Goal: Task Accomplishment & Management: Manage account settings

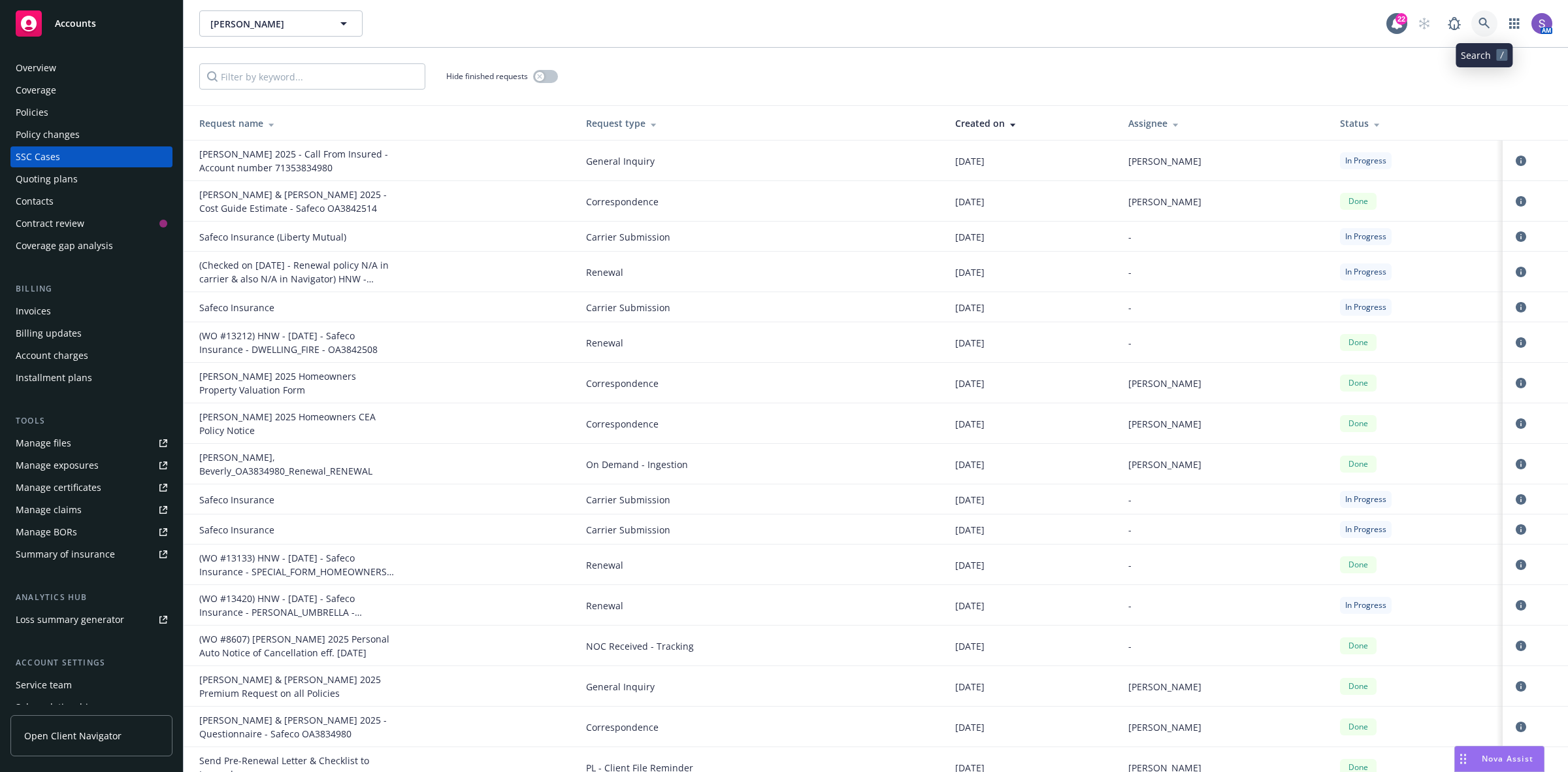
click at [1480, 24] on icon at bounding box center [1485, 23] width 12 height 12
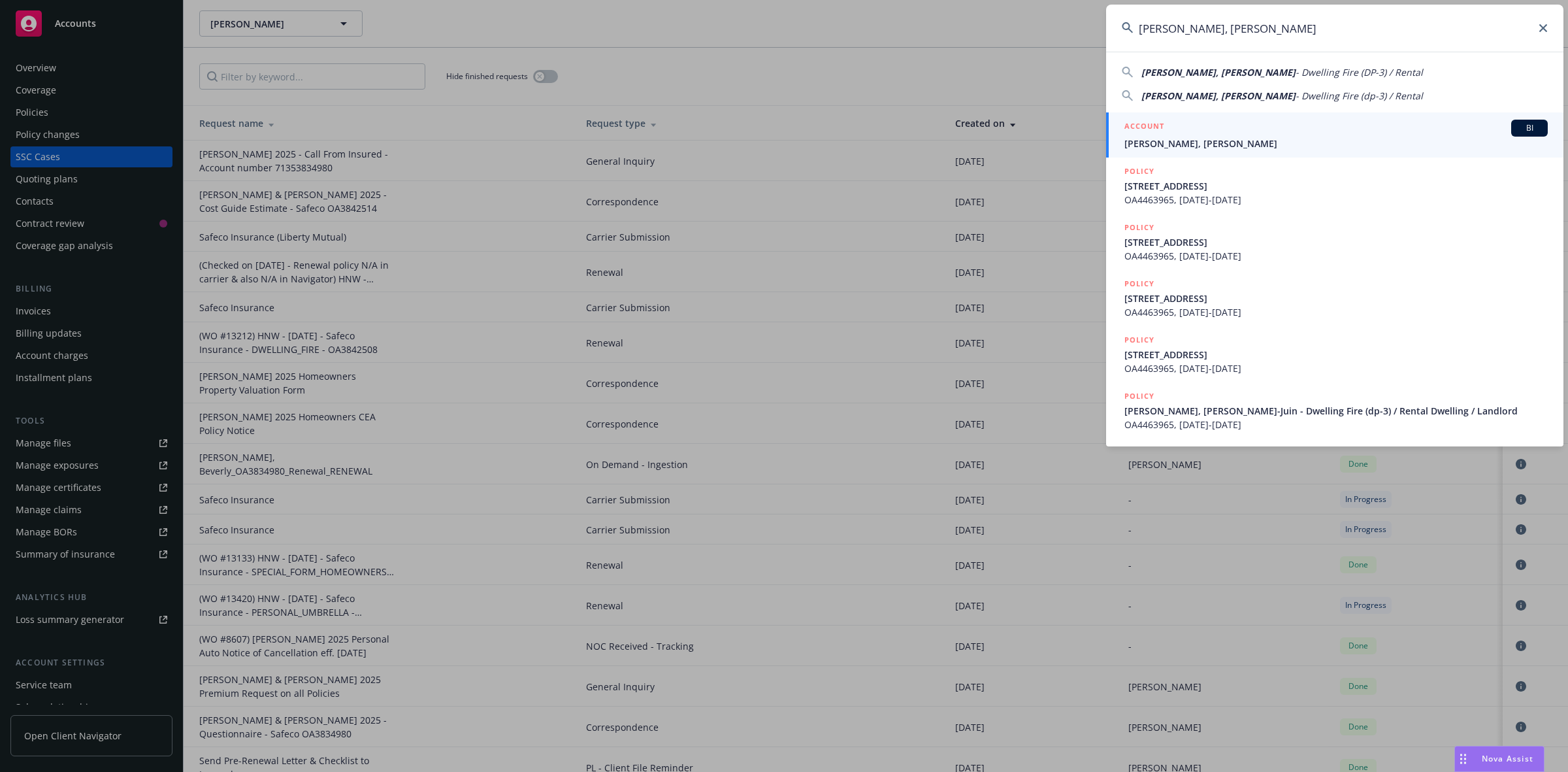
type input "[PERSON_NAME], [PERSON_NAME]"
click at [1158, 134] on h5 "ACCOUNT" at bounding box center [1144, 127] width 40 height 16
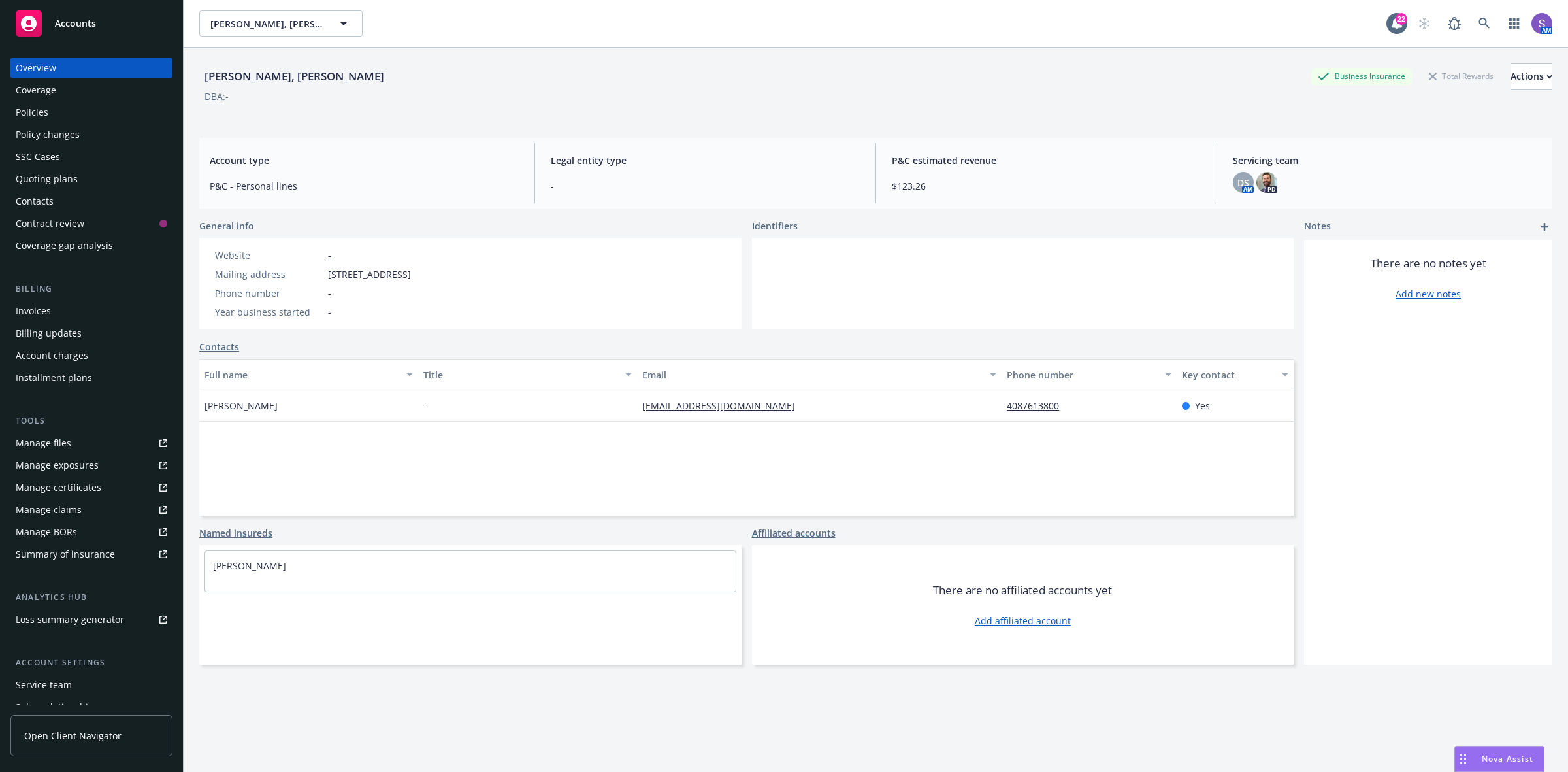
click at [31, 105] on div "Policies" at bounding box center [32, 112] width 33 height 21
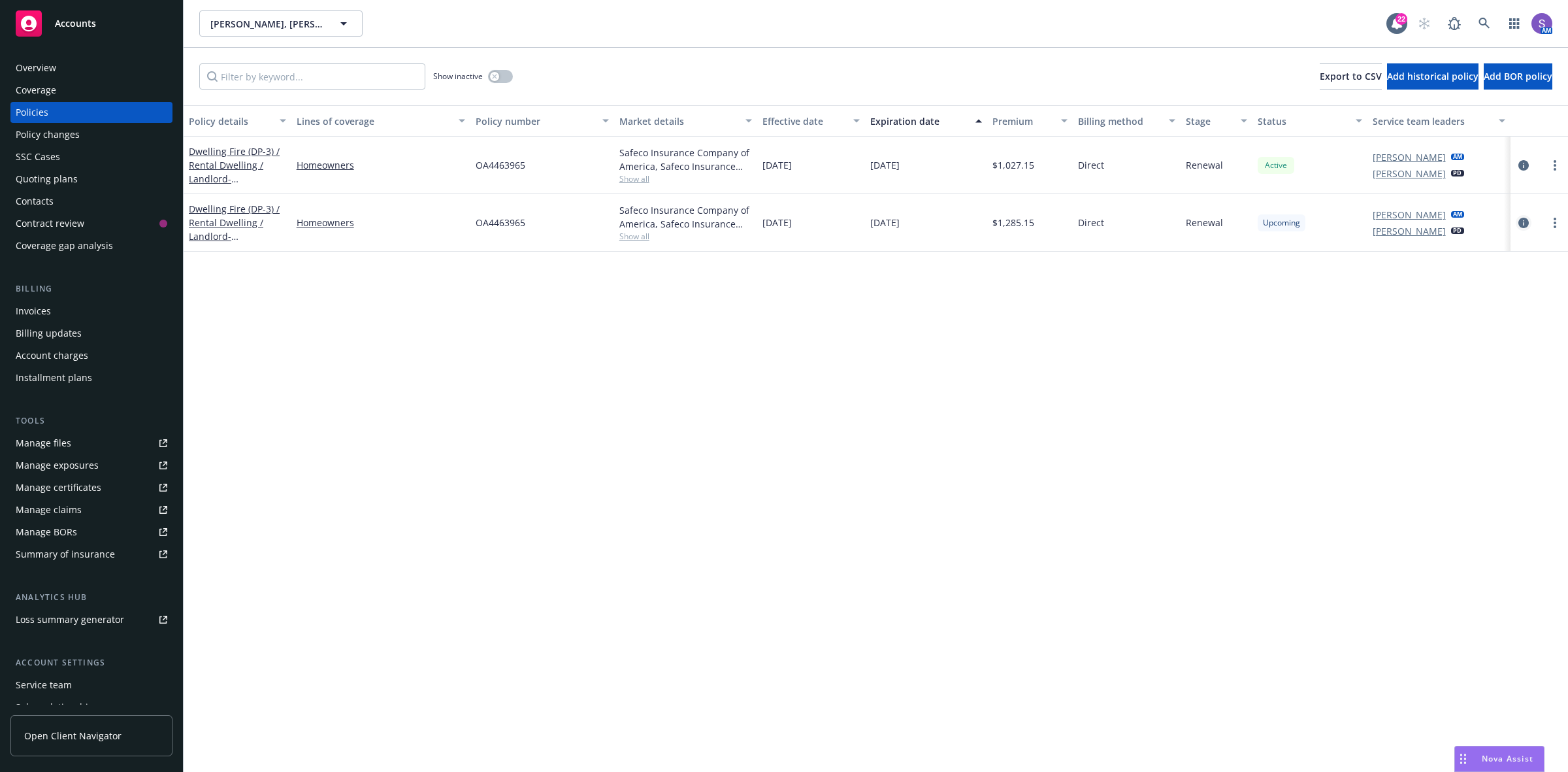
click at [1520, 222] on icon "circleInformation" at bounding box center [1524, 222] width 11 height 11
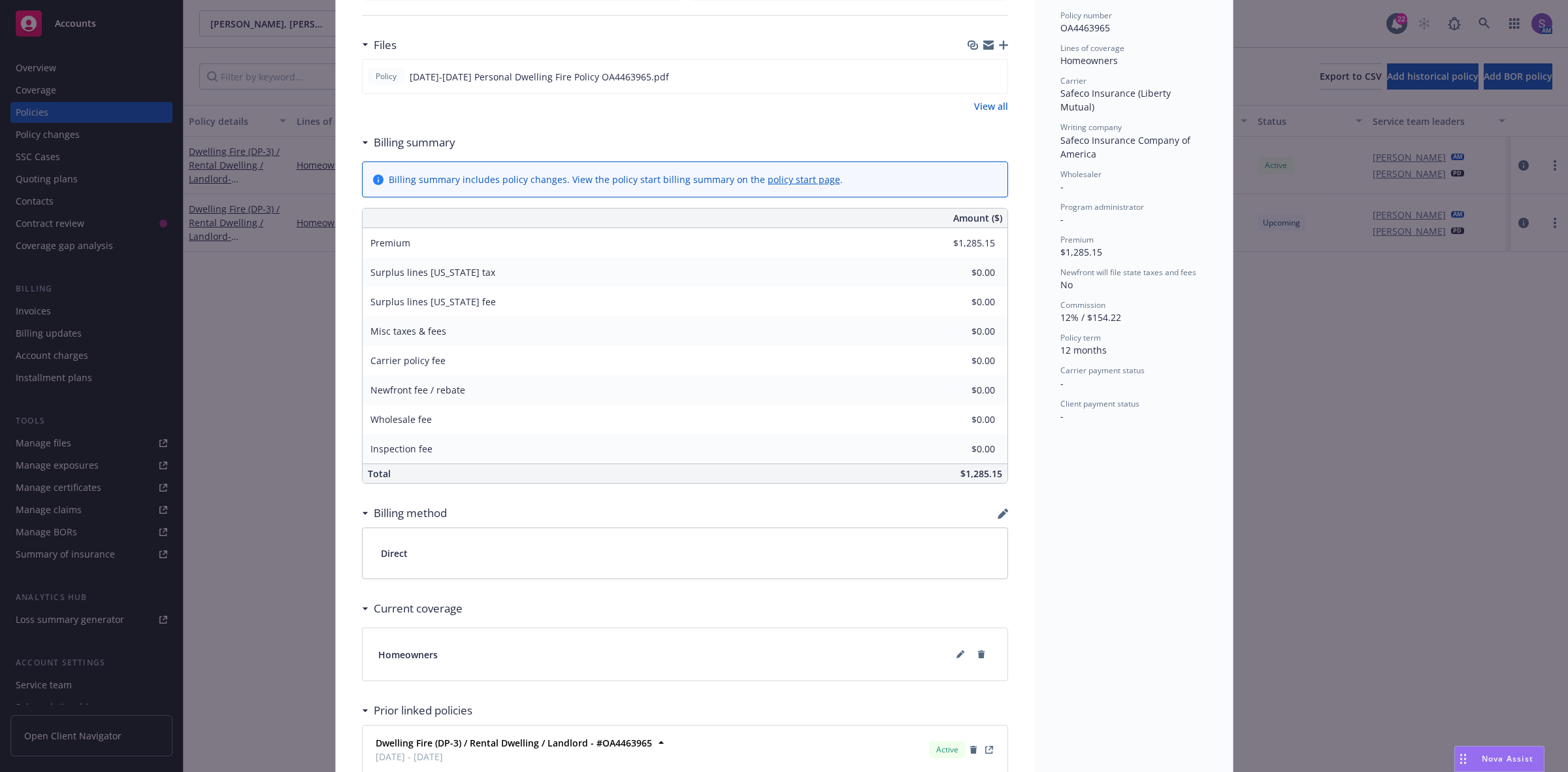
scroll to position [490, 0]
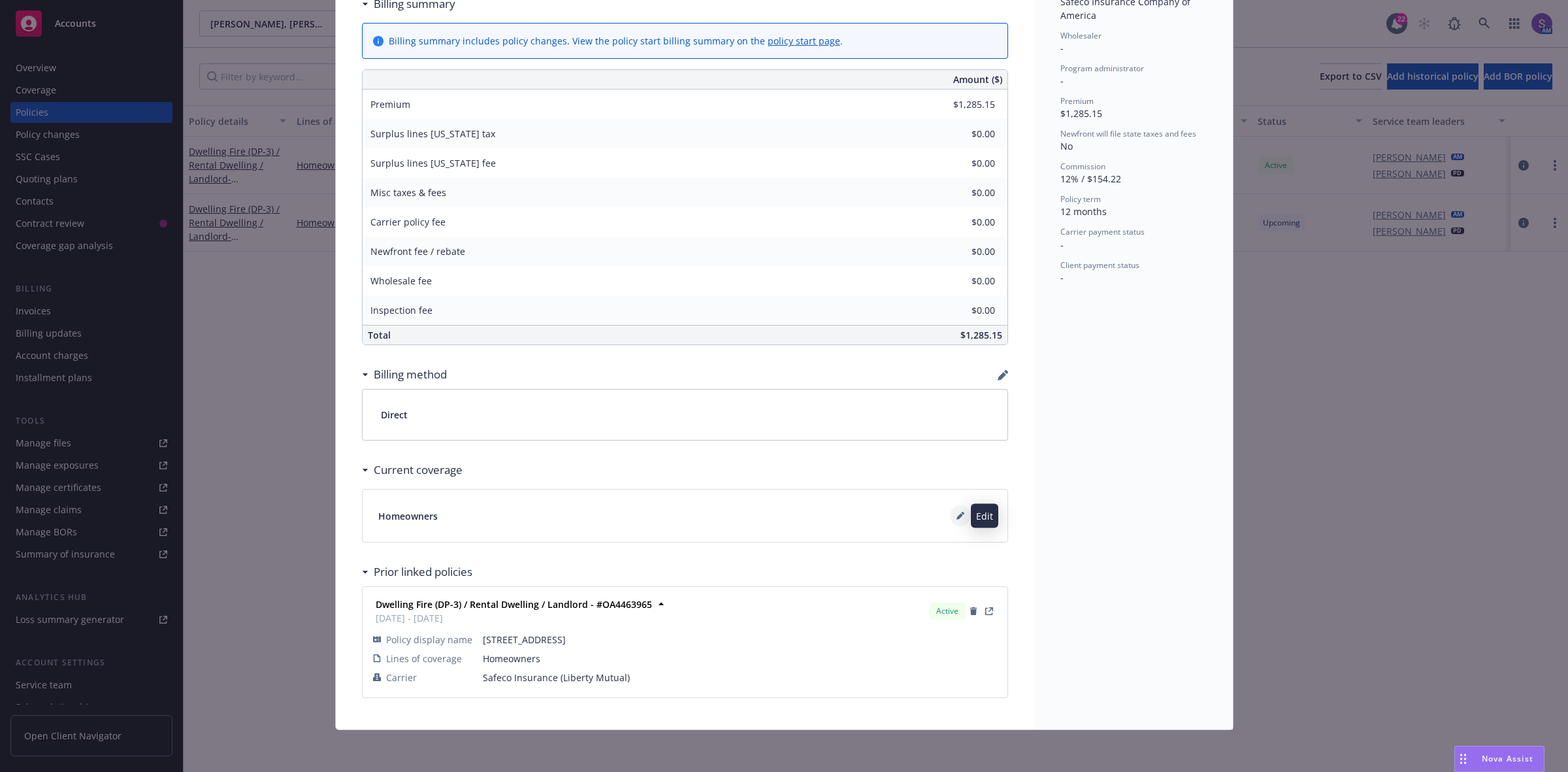
click at [957, 515] on icon at bounding box center [961, 516] width 8 height 8
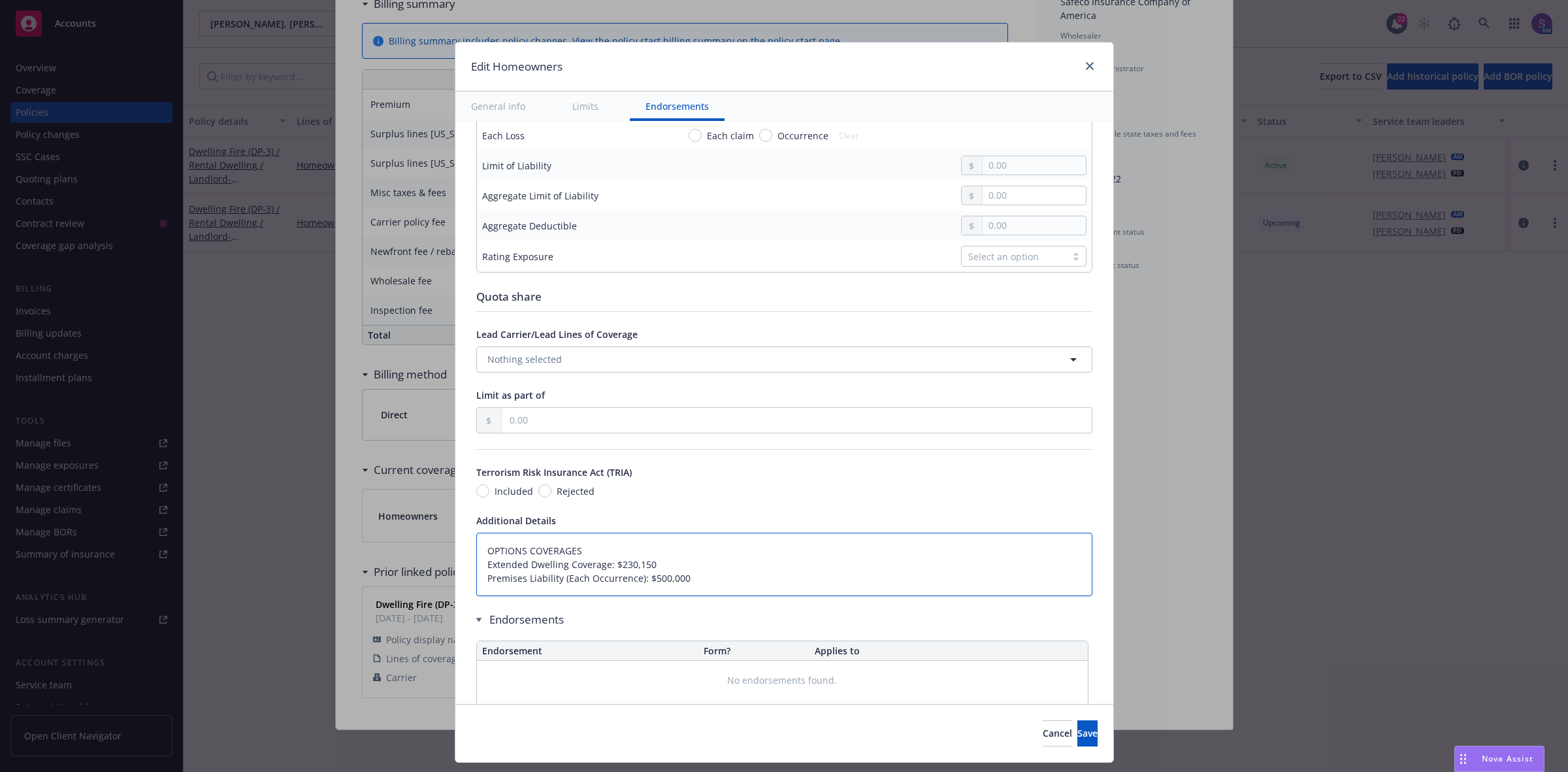
click at [476, 547] on textarea "OPTIONS COVERAGES Extended Dwelling Coverage: $230,150 Premises Liability (Each…" at bounding box center [784, 564] width 616 height 64
type textarea "x"
type textarea "OPTIONS COVERAGES Extended Dwelling Coverage: $230,150 Premises Liability (Each…"
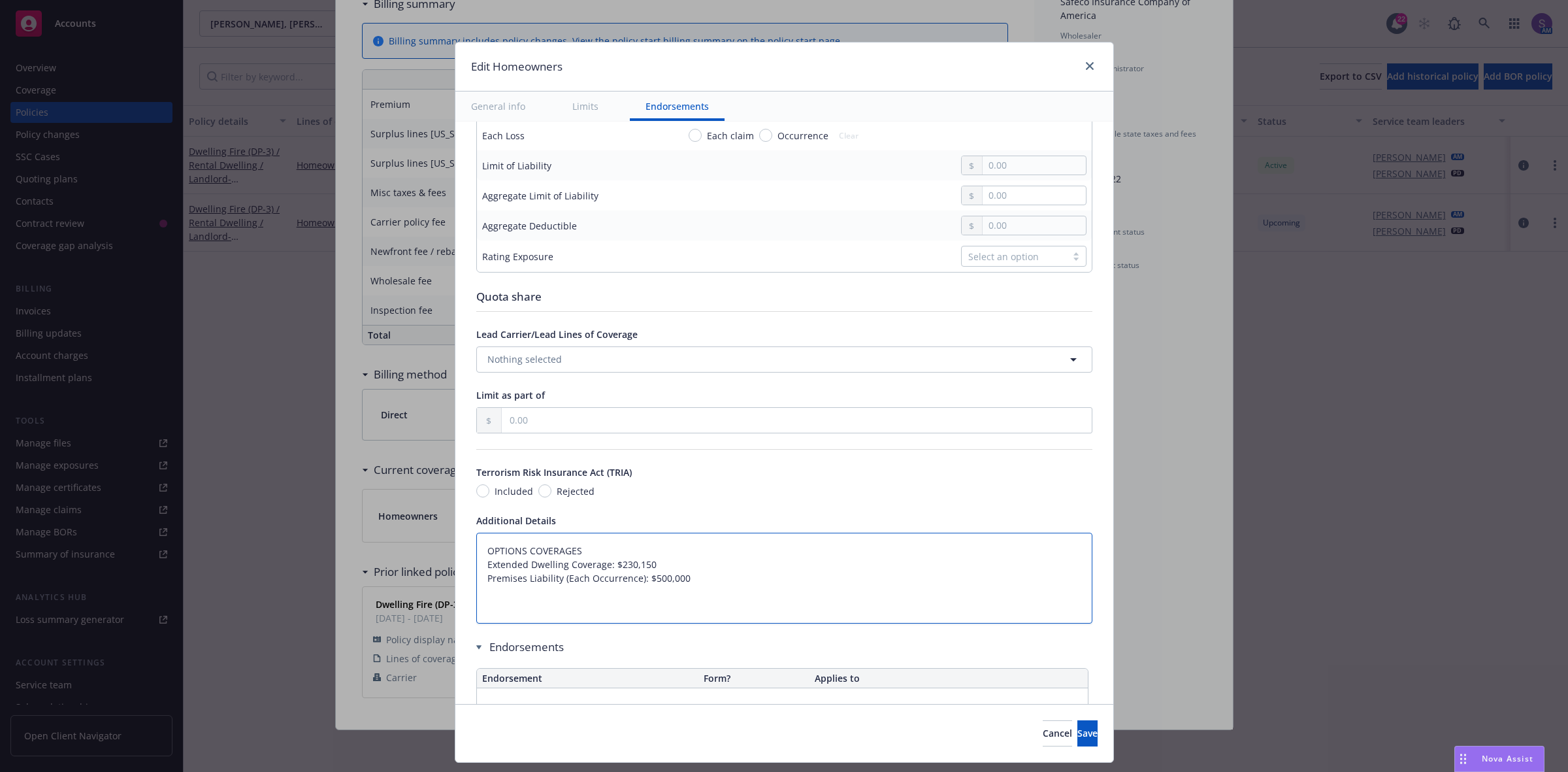
type textarea "x"
type textarea "OPTIONS COVERAGES Extended Dwelling Coverage: $230,150 Premises Liability (Each…"
type textarea "x"
type textarea "OPTIONS COVERAGES Extended Dwelling Coverage: $230,150 Premises Liability (Each…"
click at [498, 544] on textarea "OPTIONS COVERAGES Extended Dwelling Coverage: $230,150 Premises Liability (Each…" at bounding box center [784, 585] width 616 height 105
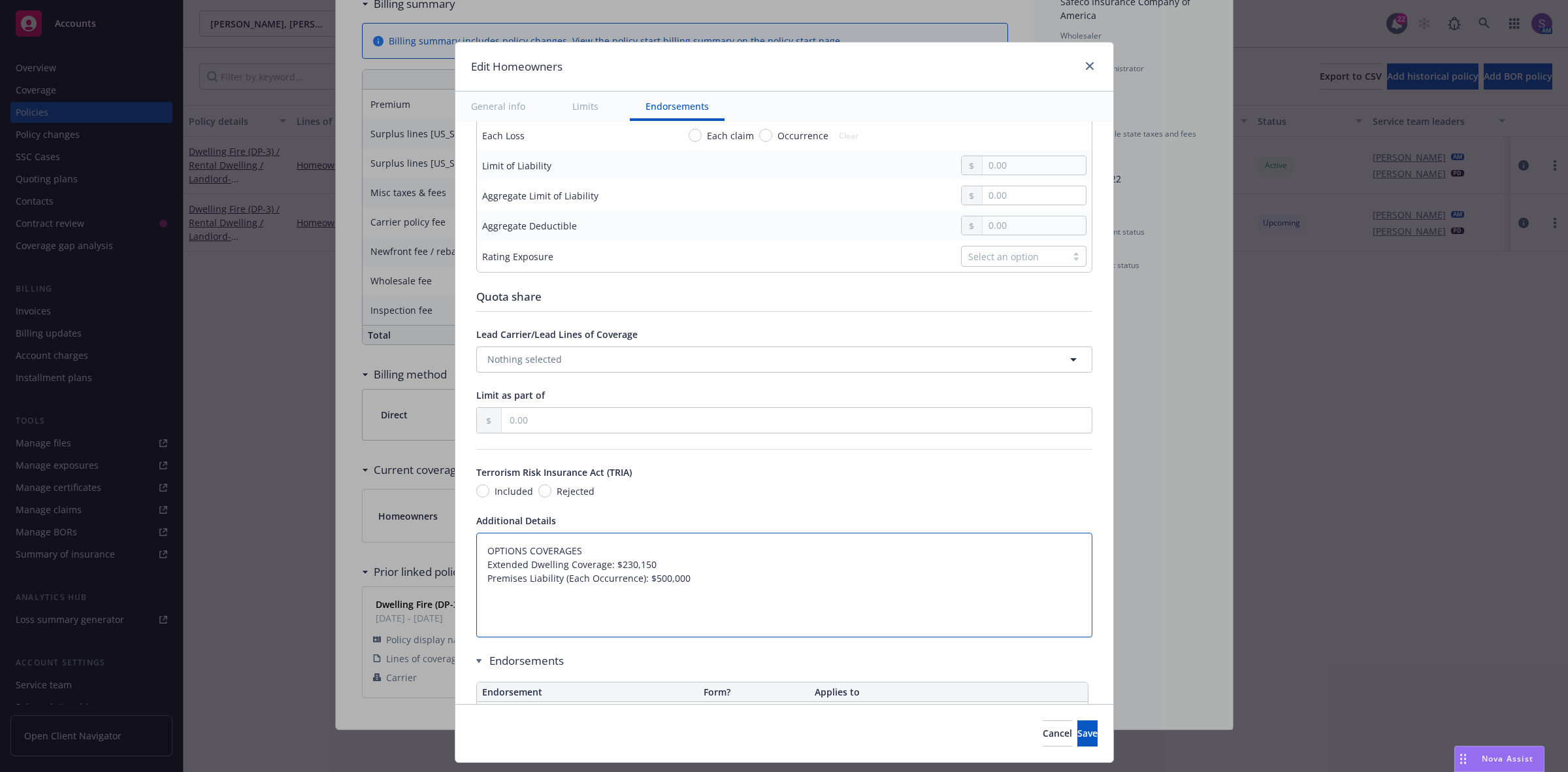
paste textarea "A DWELLING FIRE $ 524,600 SPECIAL B OTHER STRUCTURES FIRE $ 52,460 SPECIAL C PE…"
type textarea "x"
type textarea "A DWELLING FIRE $ 524,600 SPECIAL B OTHER STRUCTURES FIRE $ 52,460 SPECIAL C PE…"
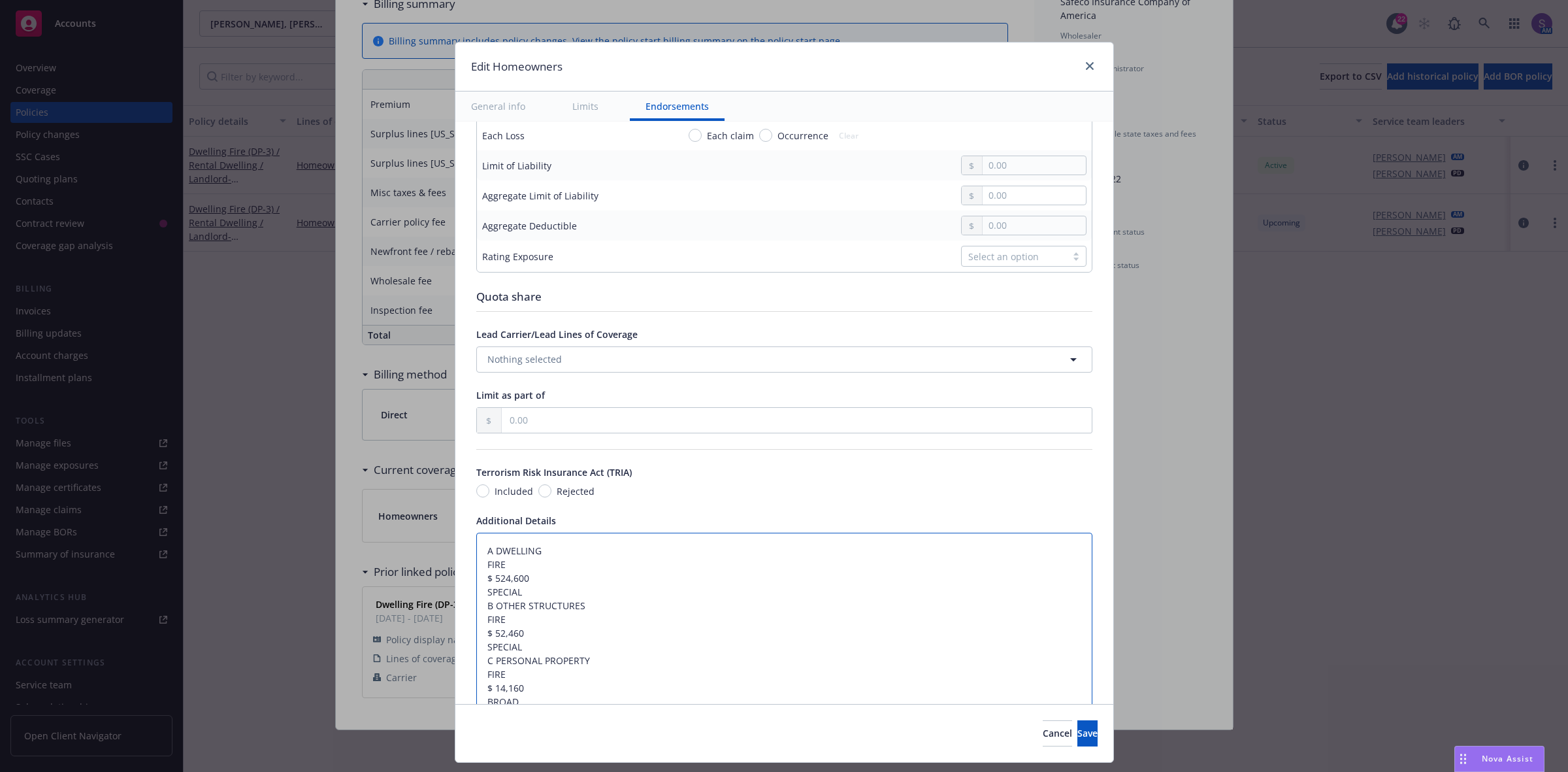
type textarea "x"
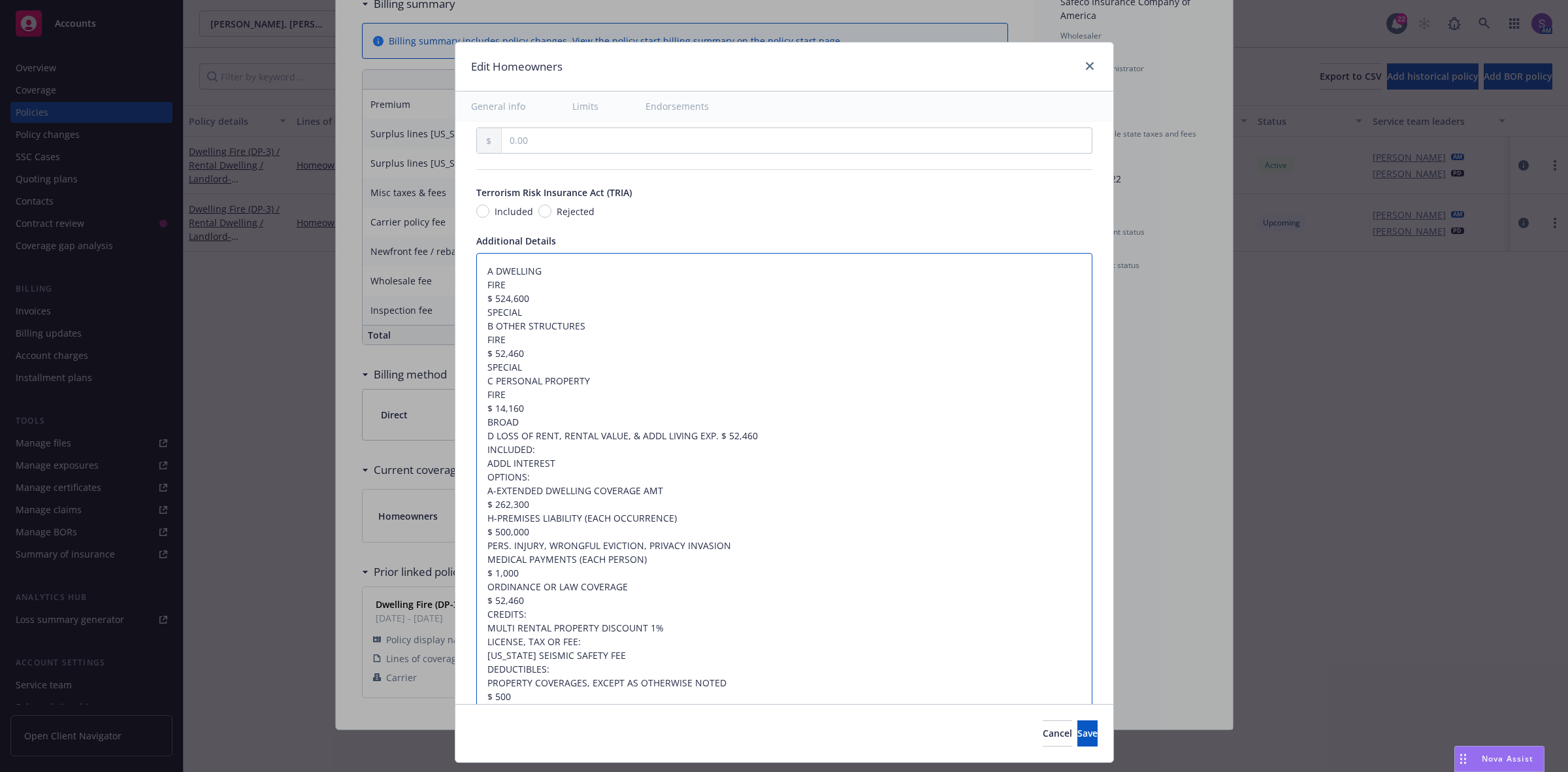
click at [476, 297] on textarea "A DWELLING FIRE $ 524,600 SPECIAL B OTHER STRUCTURES FIRE $ 52,460 SPECIAL C PE…" at bounding box center [784, 518] width 616 height 531
type textarea "A DWELLING FIRE$ 524,600 SPECIAL B OTHER STRUCTURES FIRE $ 52,460 SPECIAL C PER…"
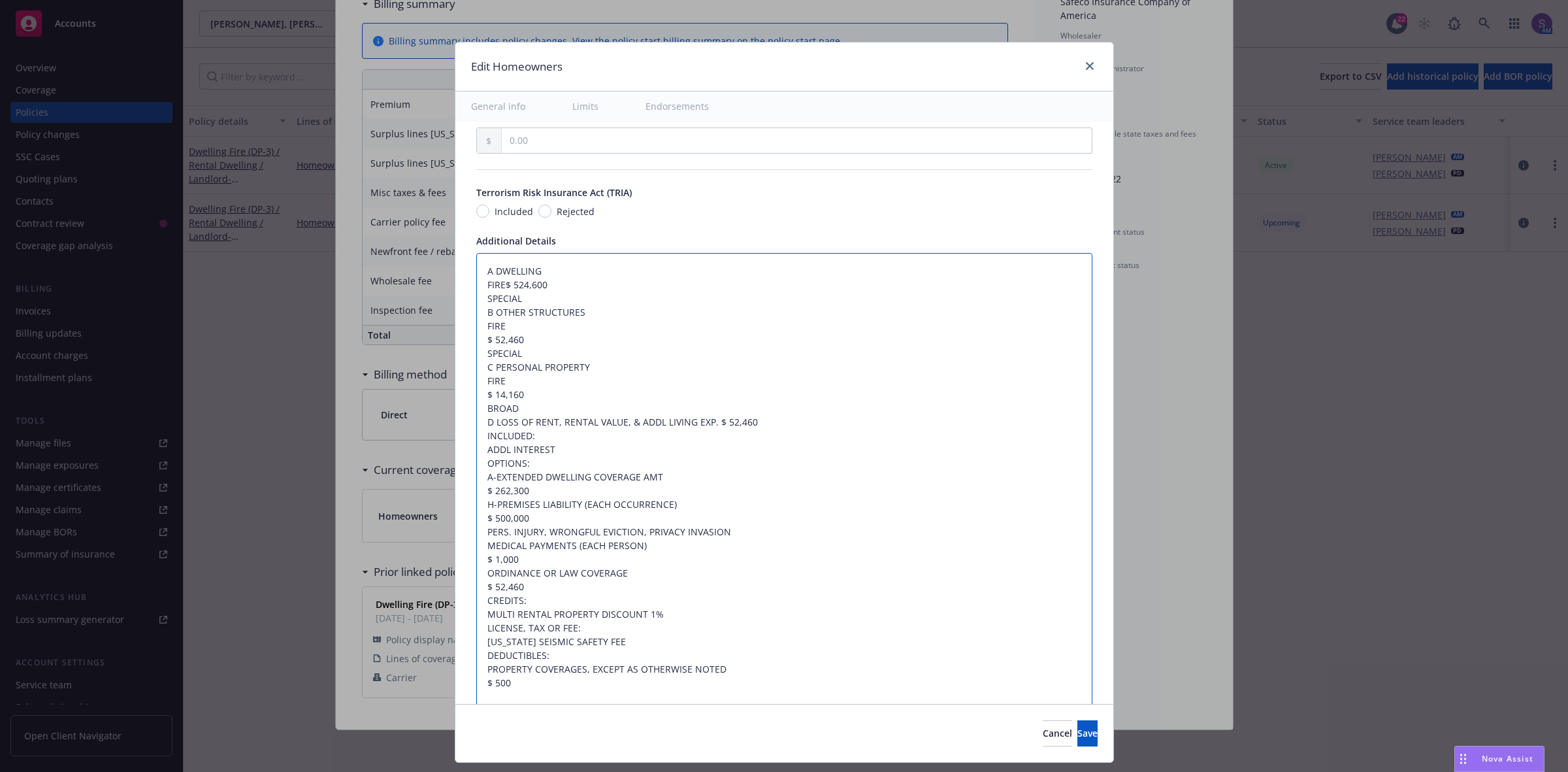
type textarea "x"
type textarea "A DWELLING FIRE:$ 524,600 SPECIAL B OTHER STRUCTURES FIRE $ 52,460 SPECIAL C PE…"
type textarea "x"
type textarea "A DWELLING FIRE: $ 524,600 SPECIAL B OTHER STRUCTURES FIRE $ 52,460 SPECIAL C P…"
click at [476, 282] on textarea "A DWELLING FIRE: $ 524,600 SPECIAL B OTHER STRUCTURES FIRE $ 52,460 SPECIAL C P…" at bounding box center [784, 511] width 616 height 517
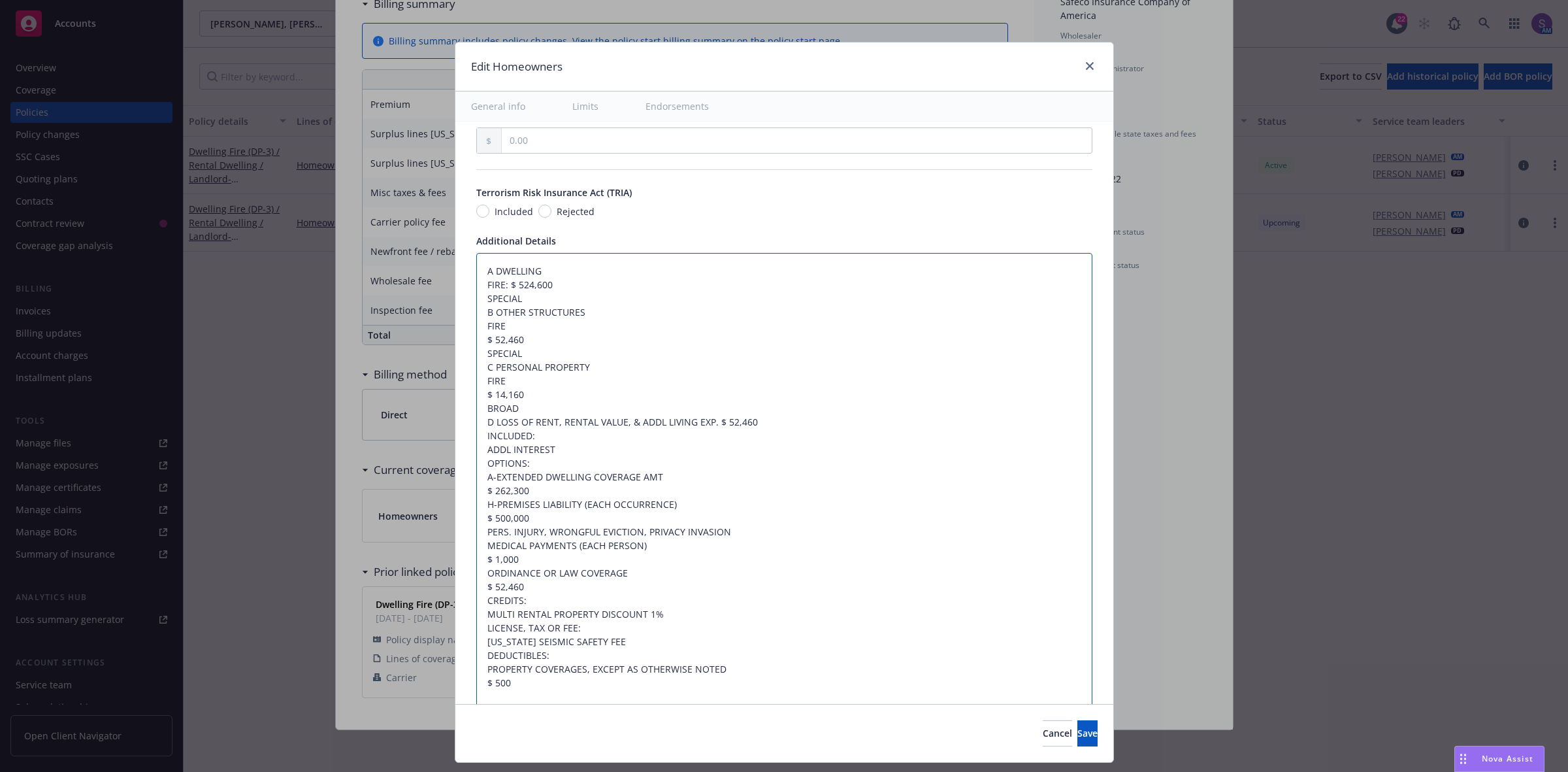
type textarea "x"
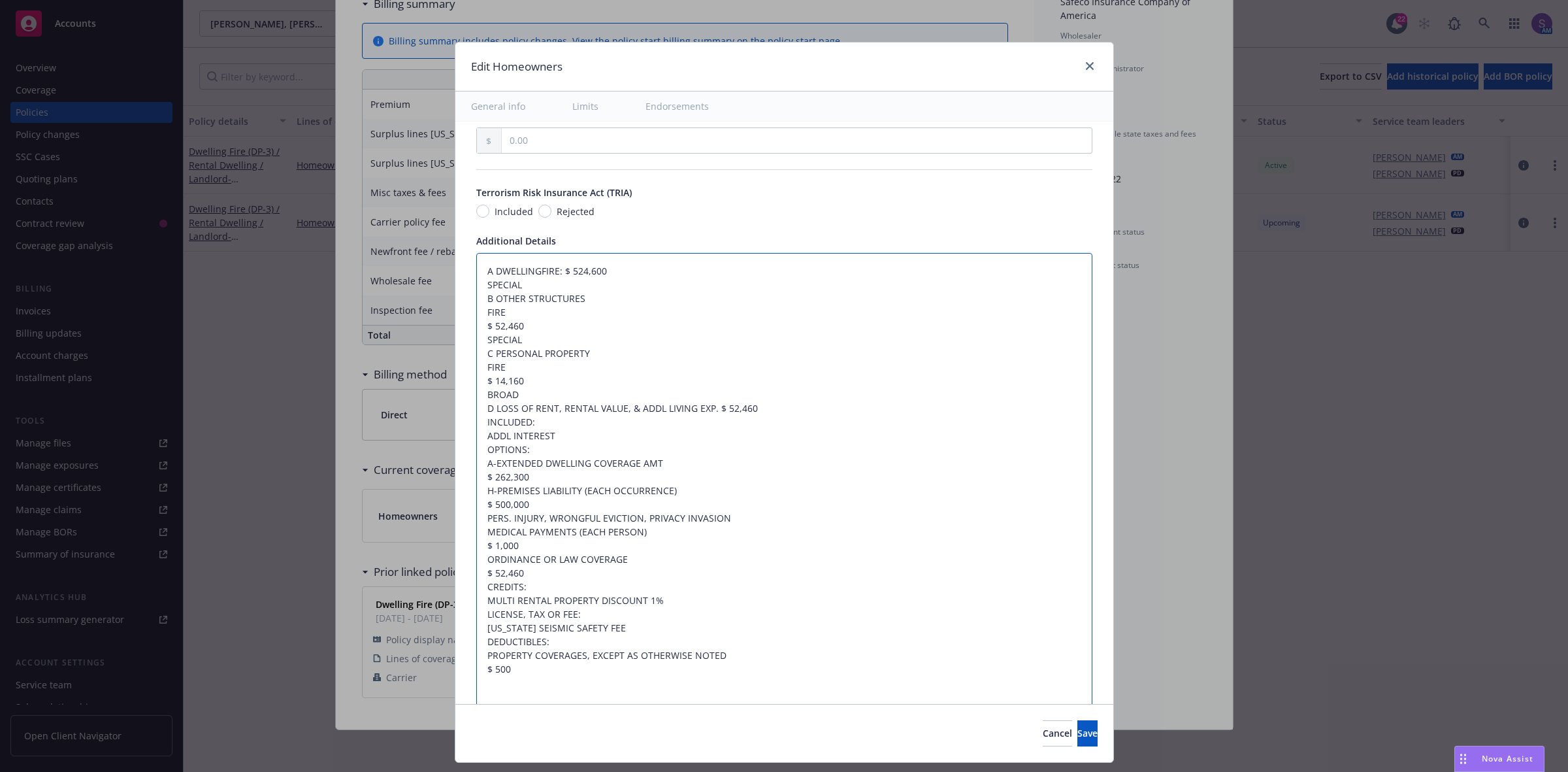
type textarea "A DWELLING FIRE: $ 524,600 SPECIAL B OTHER STRUCTURES FIRE $ 52,460 SPECIAL C P…"
drag, startPoint x: 505, startPoint y: 311, endPoint x: 443, endPoint y: 315, distance: 62.1
click at [455, 315] on div "Edit Homeowners General info Limits Endorsements Display name Coverage trigger …" at bounding box center [784, 402] width 659 height 721
type textarea "x"
type textarea "A DWELLING FIRE: $ 524,600 SPECIAL B OTHER STRUCTURES $ 52,460 SPECIAL C PERSON…"
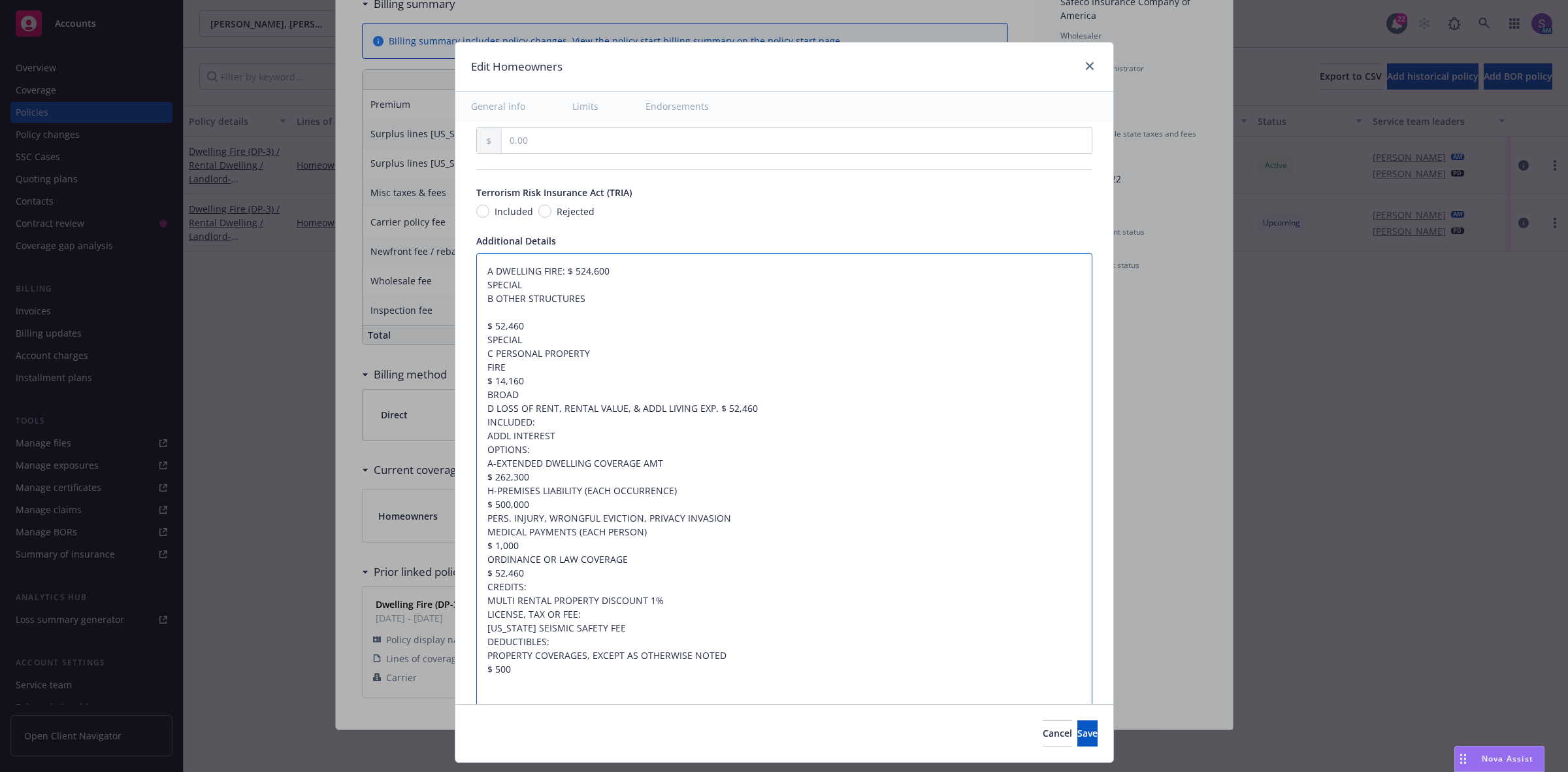
type textarea "x"
type textarea "A DWELLING FIRE: $ 524,600 SPECIAL B OTHER STRUCTURES $ 52,460 SPECIAL C PERSON…"
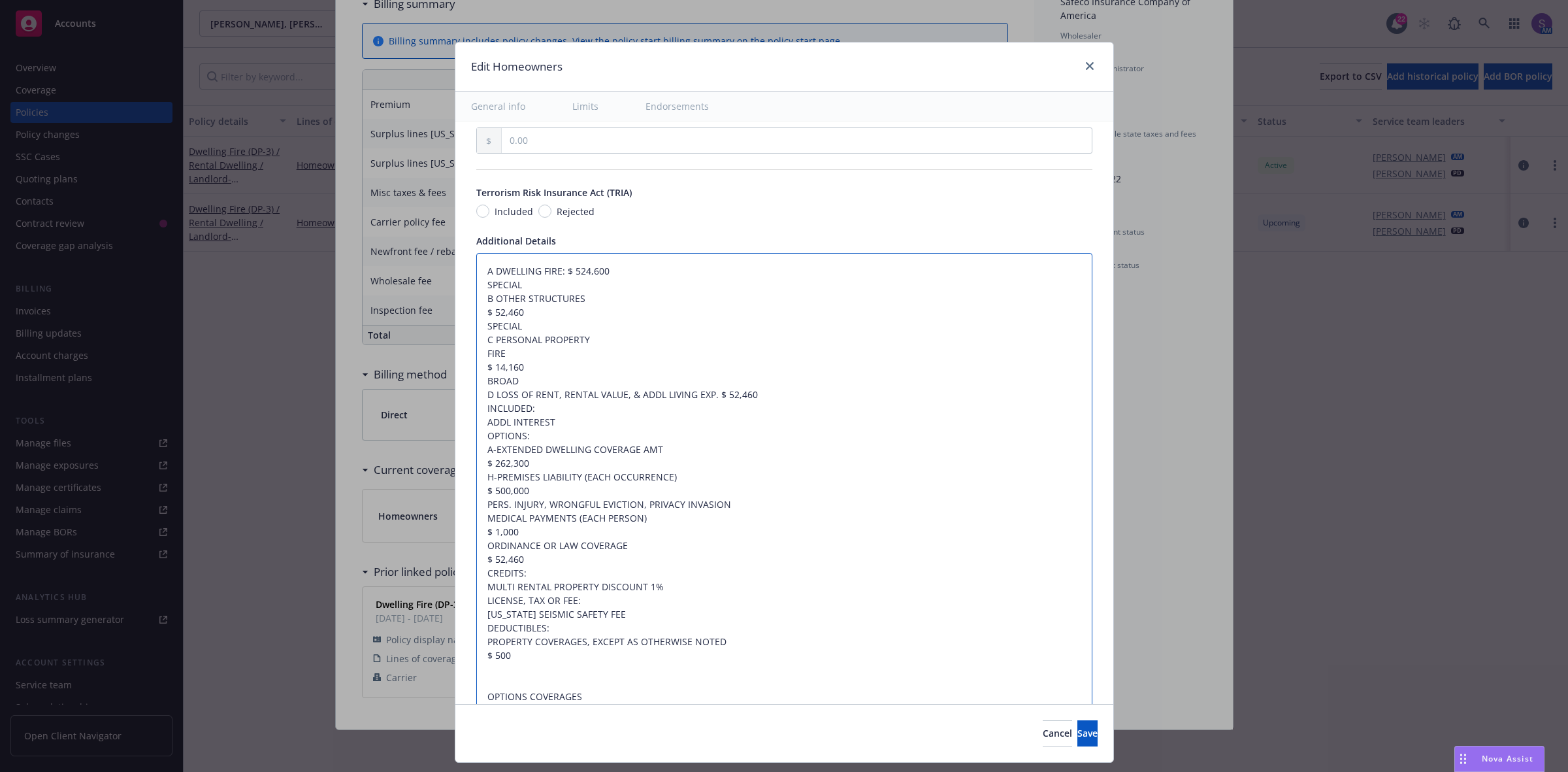
drag, startPoint x: 522, startPoint y: 285, endPoint x: 390, endPoint y: 283, distance: 132.0
click at [390, 283] on div "Edit Homeowners General info Limits Endorsements Display name Coverage trigger …" at bounding box center [784, 386] width 1568 height 772
type textarea "x"
type textarea "A DWELLING FIRE: $ 524,600 B OTHER STRUCTURES $ 52,460 SPECIAL C PERSONAL PROPE…"
type textarea "x"
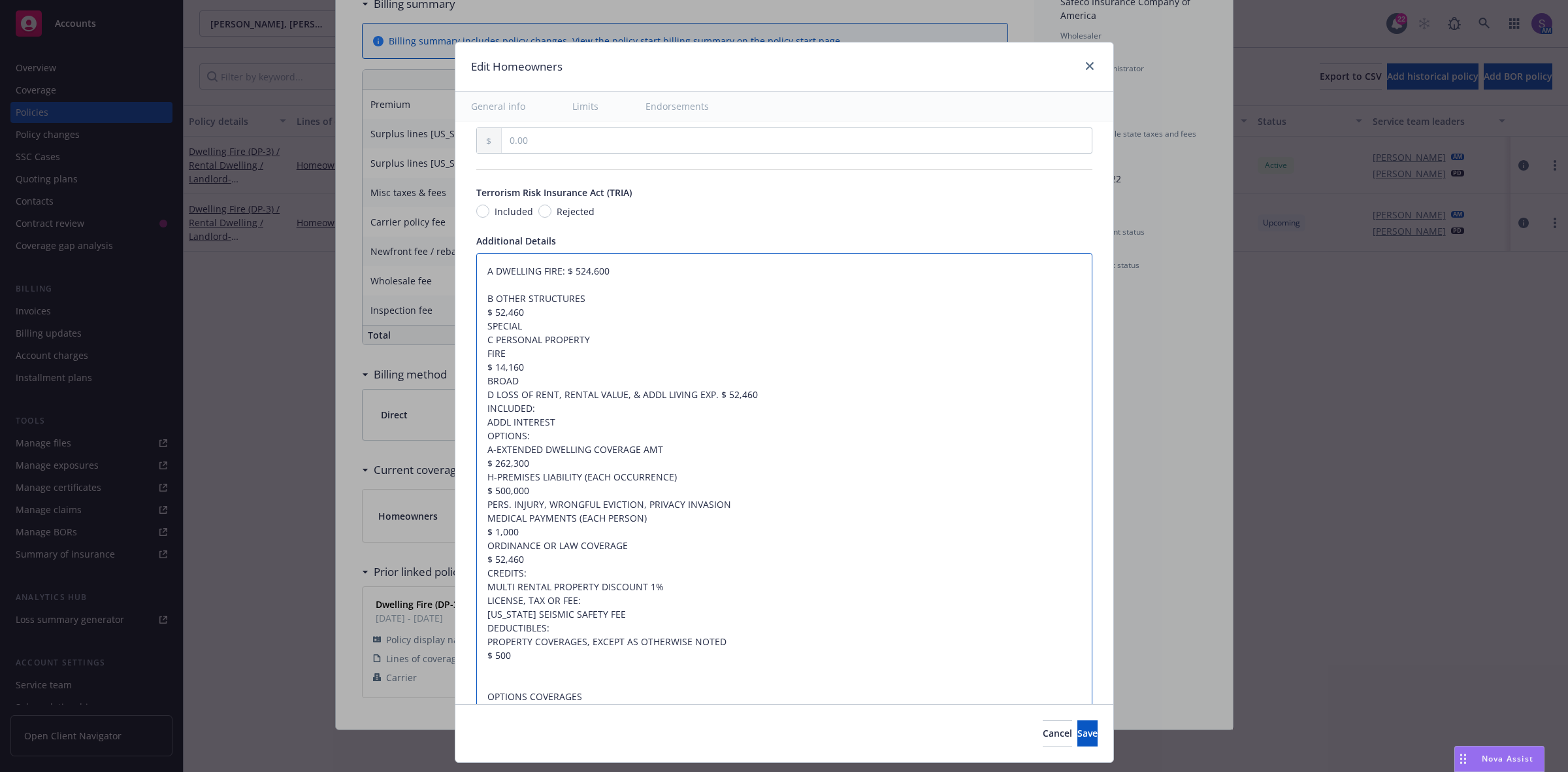
type textarea "A DWELLING FIRE: $ 524,600 B OTHER STRUCTURES $ 52,460 SPECIAL C PERSONAL PROPE…"
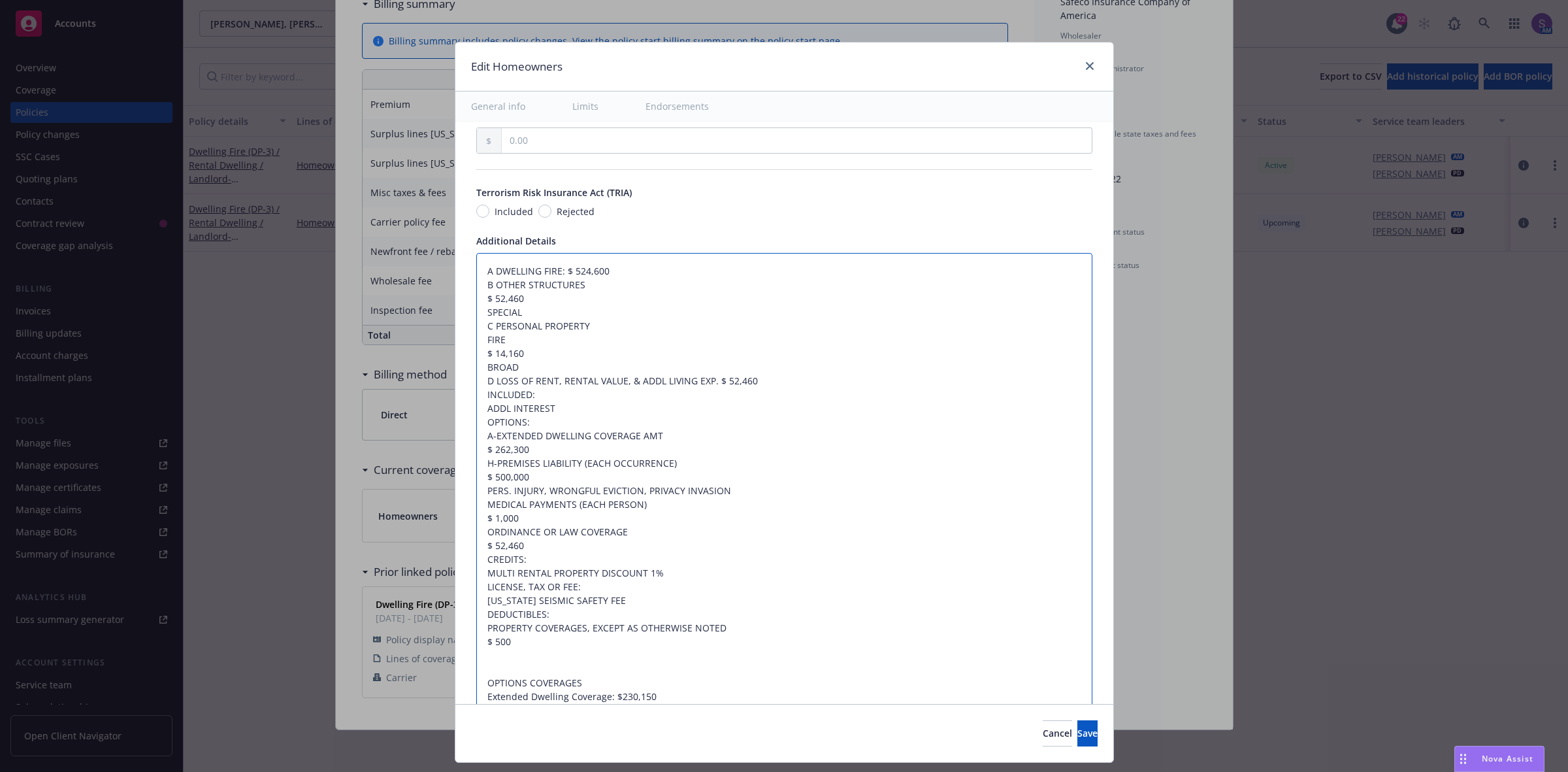
click at [476, 305] on textarea "A DWELLING FIRE: $ 524,600 B OTHER STRUCTURES $ 52,460 SPECIAL C PERSONAL PROPE…" at bounding box center [784, 490] width 616 height 475
type textarea "x"
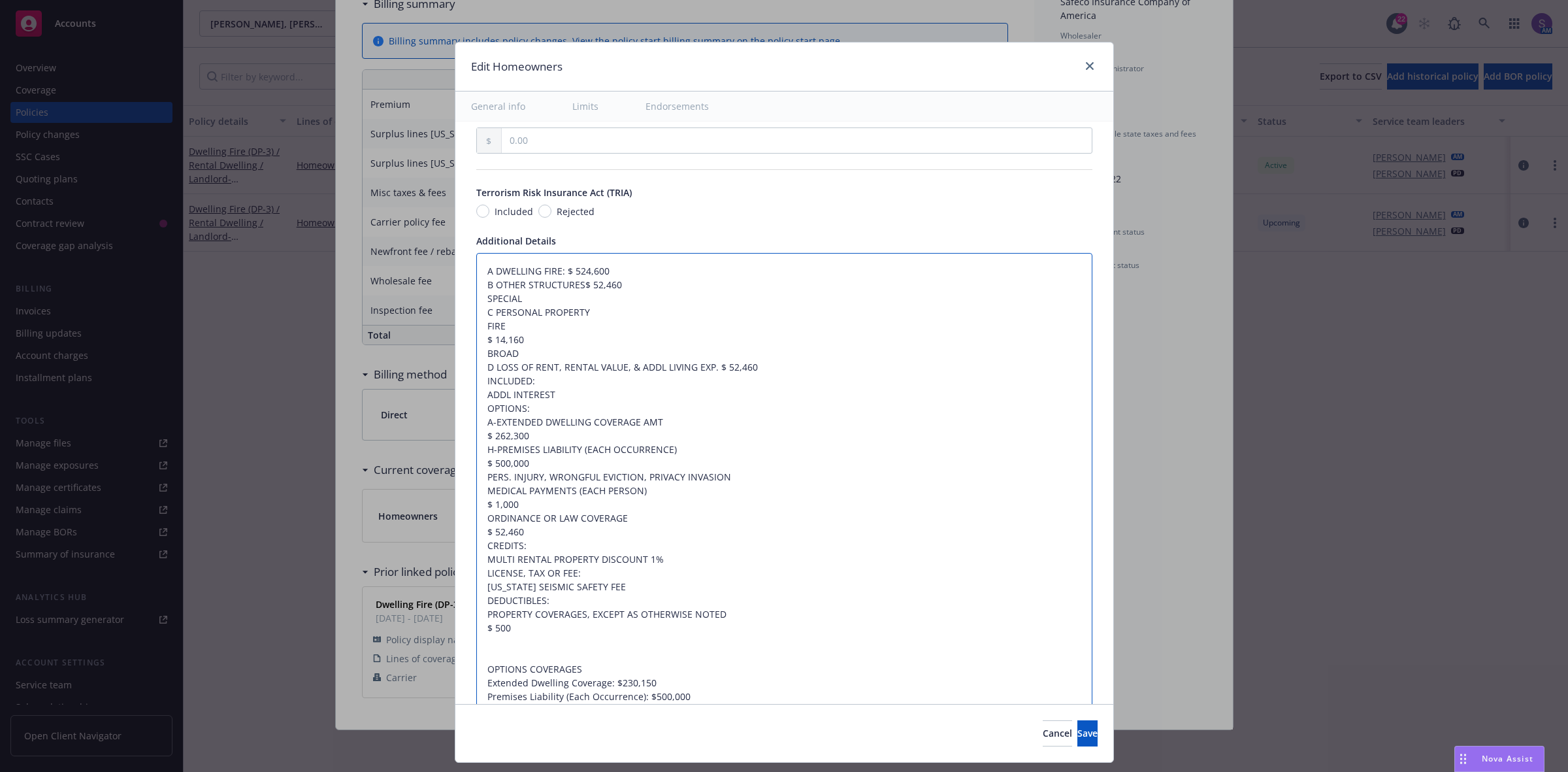
type textarea "A DWELLING FIRE: $ 524,600 B OTHER STRUCTURES:$ 52,460 SPECIAL C PERSONAL PROPE…"
type textarea "x"
type textarea "A DWELLING FIRE: $ 524,600 B OTHER STRUCTURES: $ 52,460 SPECIAL C PERSONAL PROP…"
drag, startPoint x: 500, startPoint y: 302, endPoint x: 440, endPoint y: 305, distance: 60.1
click at [440, 305] on div "Edit Homeowners General info Limits Endorsements Display name Coverage trigger …" at bounding box center [784, 386] width 1568 height 772
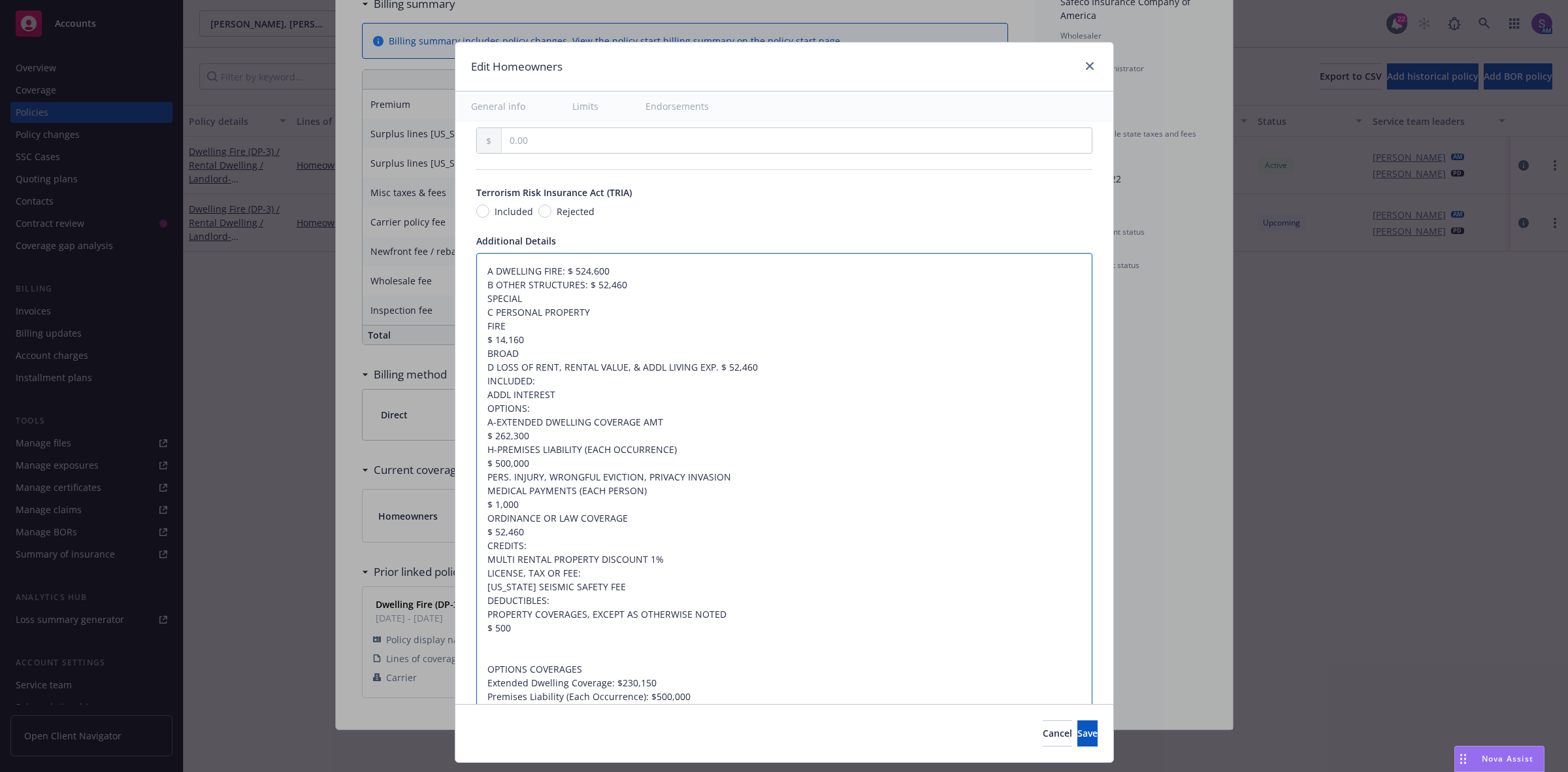
type textarea "x"
type textarea "A DWELLING FIRE: $ 524,600 B OTHER STRUCTURES: $ 52,460 C PERSONAL PROPERTY FIR…"
type textarea "x"
type textarea "A DWELLING FIRE: $ 524,600 B OTHER STRUCTURES: $ 52,460 C PERSONAL PROPERTY FIR…"
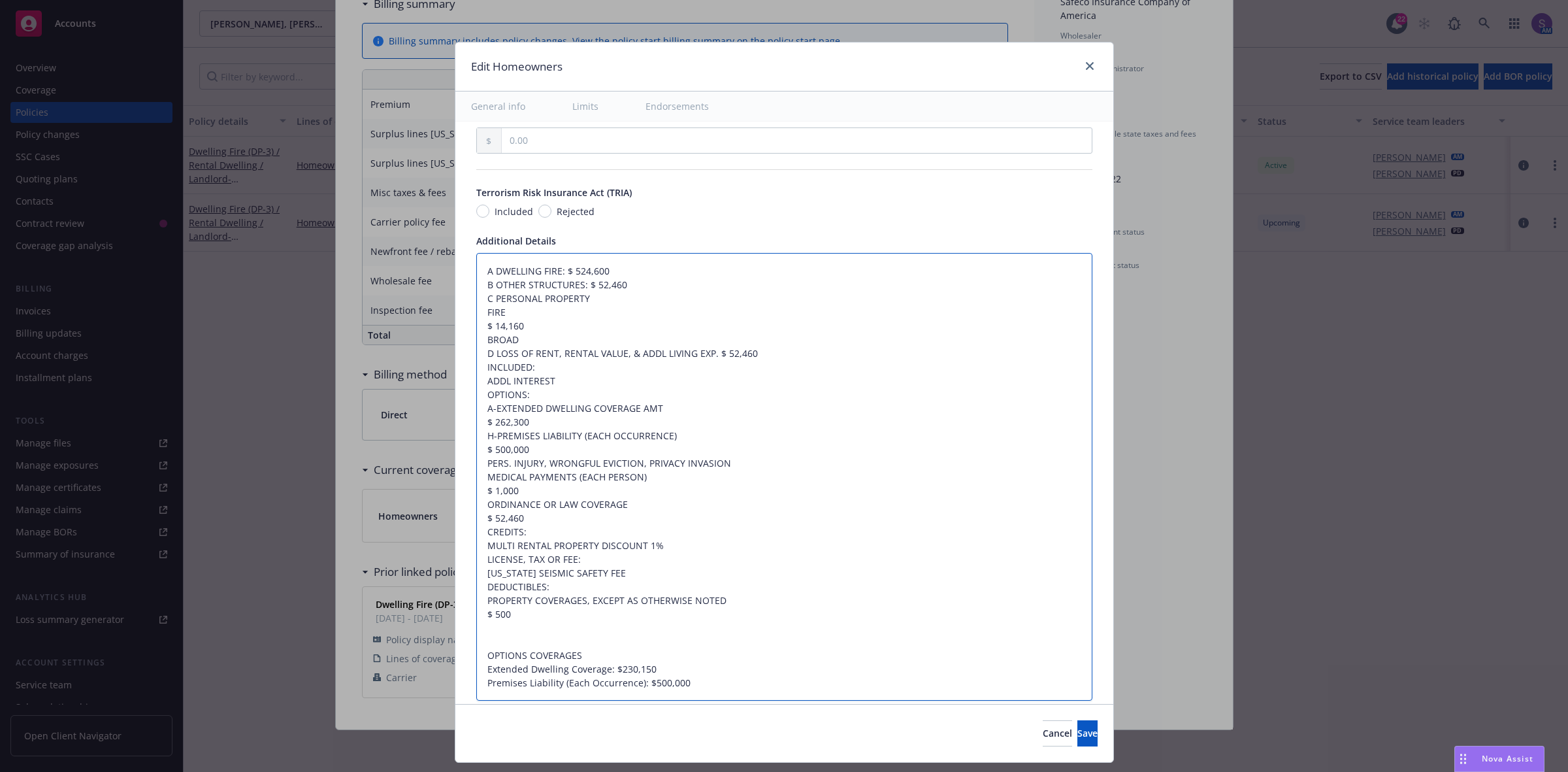
click at [476, 327] on textarea "A DWELLING FIRE: $ 524,600 B OTHER STRUCTURES: $ 52,460 C PERSONAL PROPERTY FIR…" at bounding box center [784, 477] width 616 height 448
type textarea "x"
type textarea "A DWELLING FIRE: $ 524,600 B OTHER STRUCTURES: $ 52,460 C PERSONAL PROPERTY FIR…"
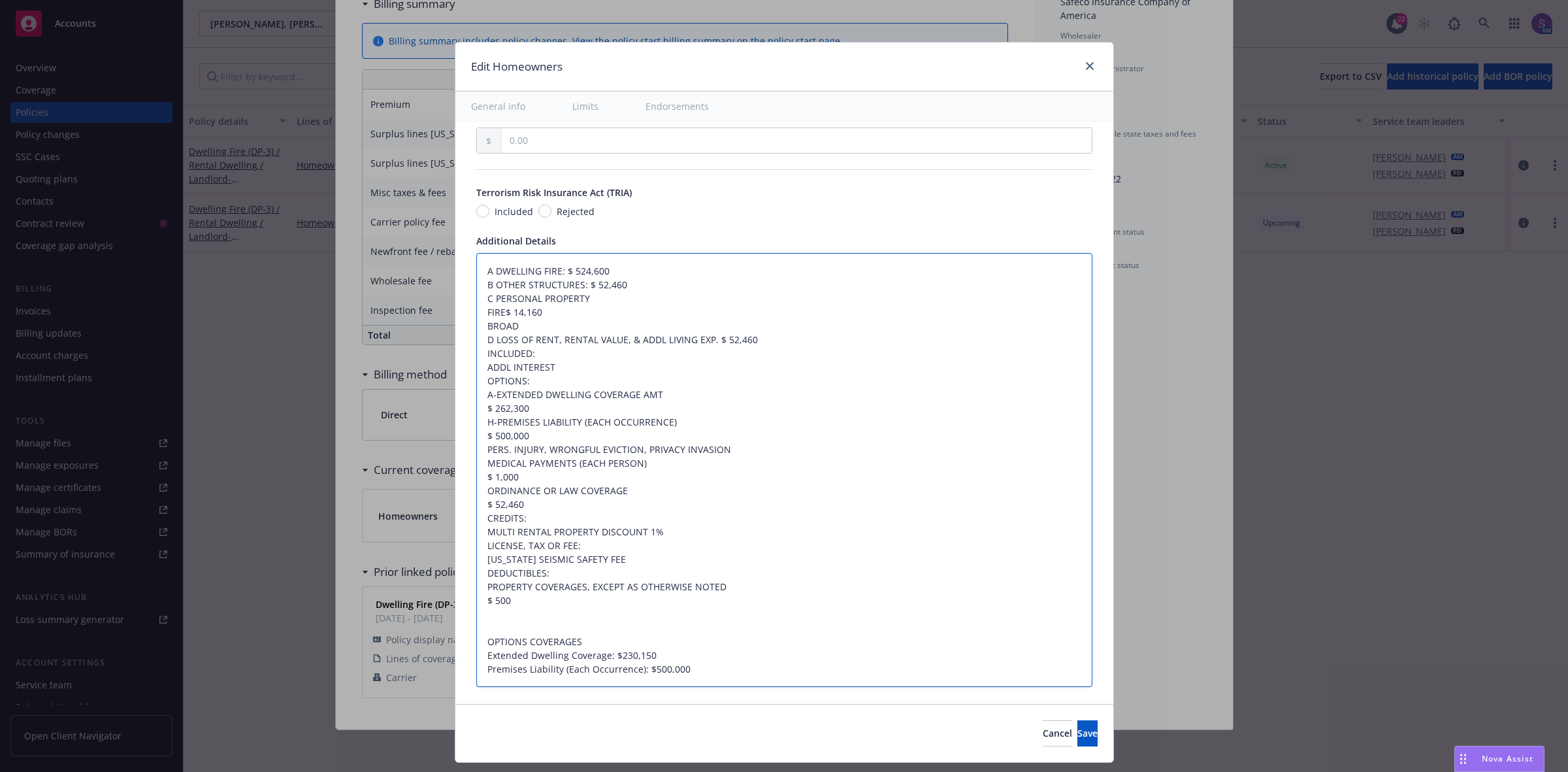
type textarea "x"
type textarea "A DWELLING FIRE: $ 524,600 B OTHER STRUCTURES: $ 52,460 C PERSONAL PROPERTY FI$…"
type textarea "x"
type textarea "A DWELLING FIRE: $ 524,600 B OTHER STRUCTURES: $ 52,460 C PERSONAL PROPERTY F$ …"
type textarea "x"
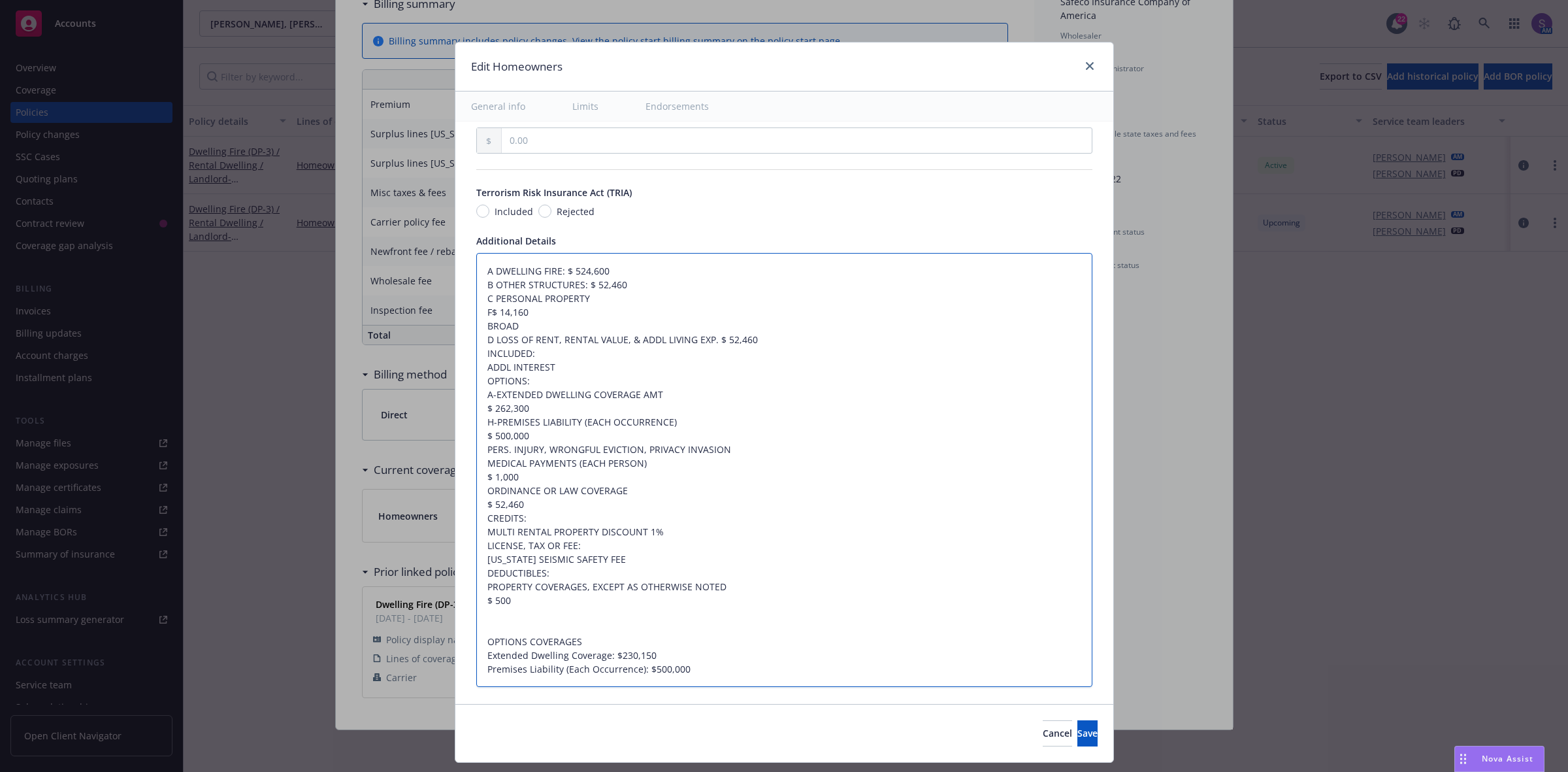
type textarea "A DWELLING FIRE: $ 524,600 B OTHER STRUCTURES: $ 52,460 C PERSONAL PROPERTY $ 1…"
type textarea "x"
type textarea "A DWELLING FIRE: $ 524,600 B OTHER STRUCTURES: $ 52,460 C PERSONAL PROPERTY$ 14…"
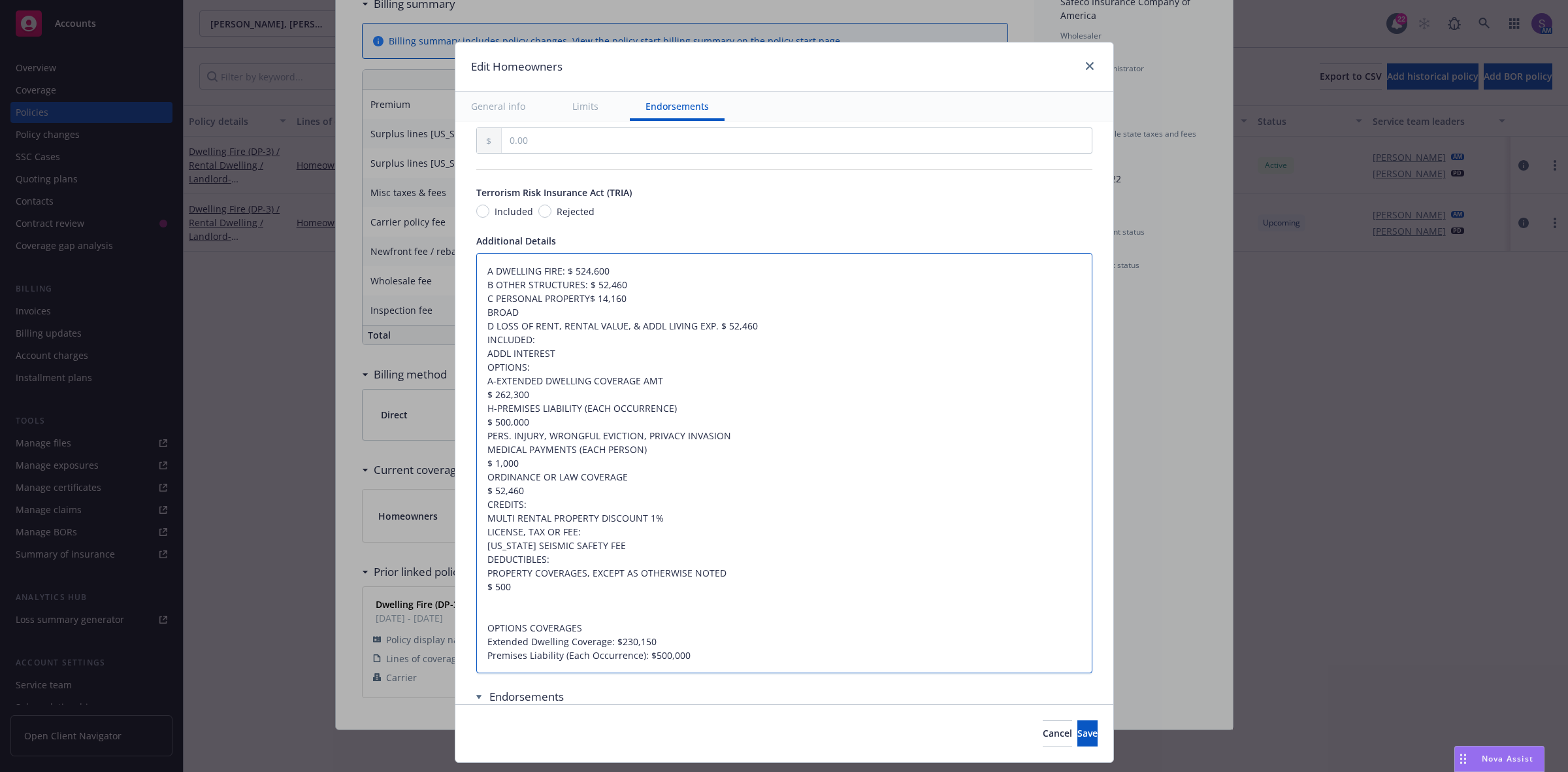
type textarea "x"
type textarea "A DWELLING FIRE: $ 524,600 B OTHER STRUCTURES: $ 52,460 C PERSONAL PROPERTY:$ 1…"
type textarea "x"
type textarea "A DWELLING FIRE: $ 524,600 B OTHER STRUCTURES: $ 52,460 C PERSONAL PROPERTY: $ …"
drag, startPoint x: 521, startPoint y: 317, endPoint x: 470, endPoint y: 315, distance: 51.0
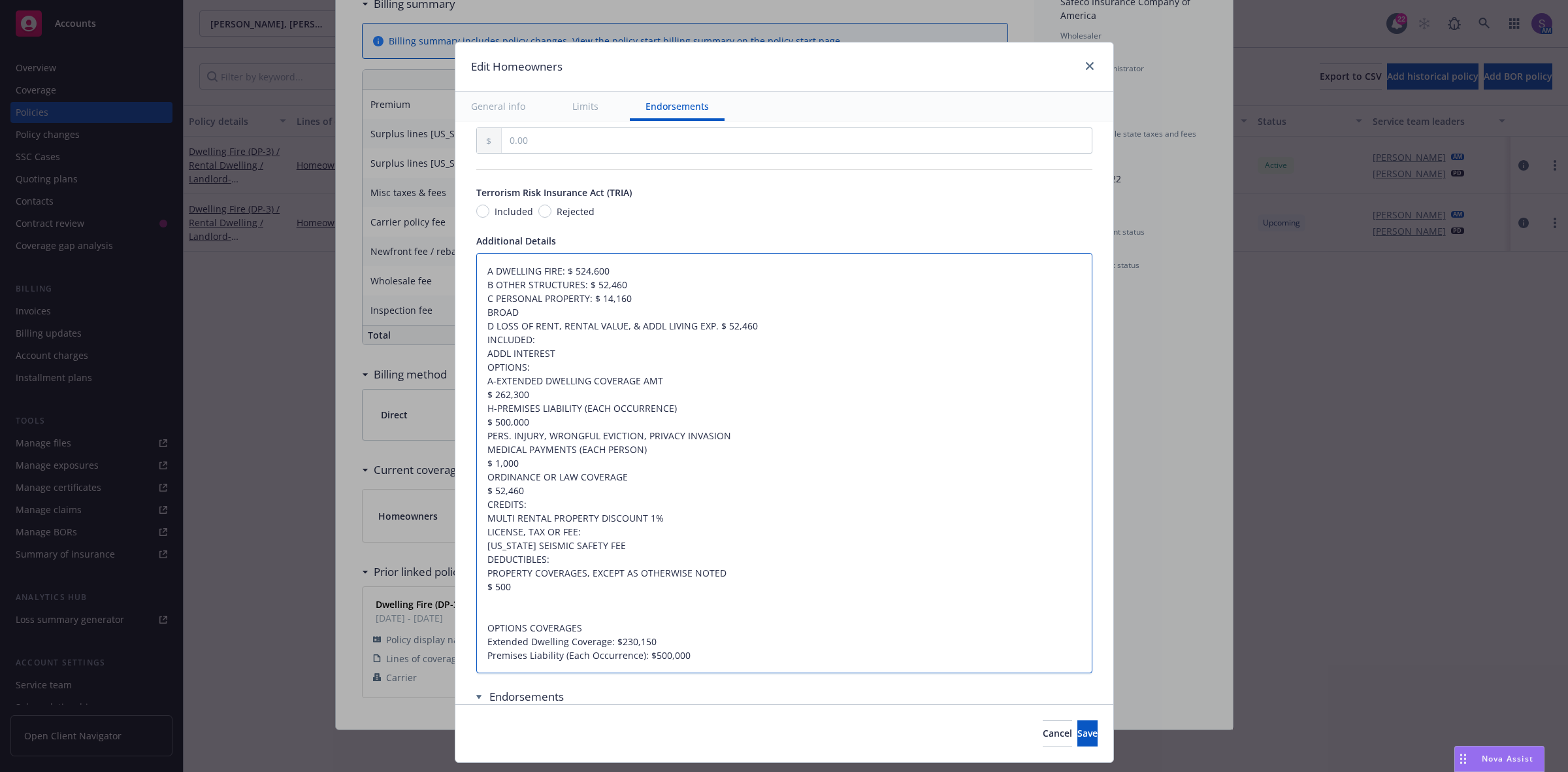
click at [476, 315] on textarea "A DWELLING FIRE: $ 524,600 B OTHER STRUCTURES: $ 52,460 C PERSONAL PROPERTY: $ …" at bounding box center [784, 463] width 616 height 421
type textarea "x"
type textarea "A DWELLING FIRE: $ 524,600 B OTHER STRUCTURES: $ 52,460 C PERSONAL PROPERTY: $ …"
type textarea "x"
type textarea "A DWELLING FIRE: $ 524,600 B OTHER STRUCTURES: $ 52,460 C PERSONAL PROPERTY: $ …"
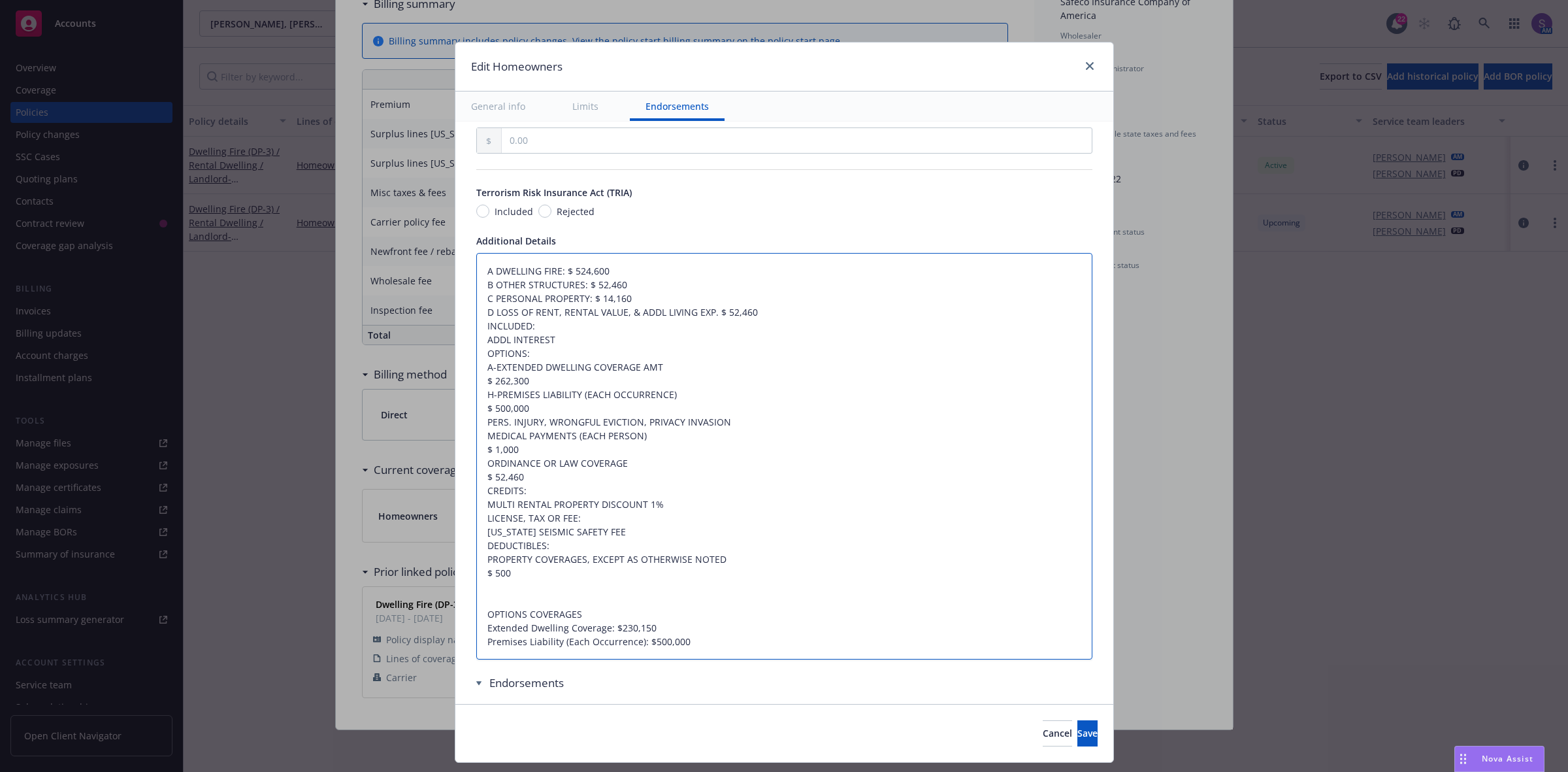
click at [750, 317] on textarea "A DWELLING FIRE: $ 524,600 B OTHER STRUCTURES: $ 52,460 C PERSONAL PROPERTY: $ …" at bounding box center [784, 456] width 616 height 407
type textarea "x"
type textarea "A DWELLING FIRE: $ 524,600 B OTHER STRUCTURES: $ 52,460 C PERSONAL PROPERTY: $ …"
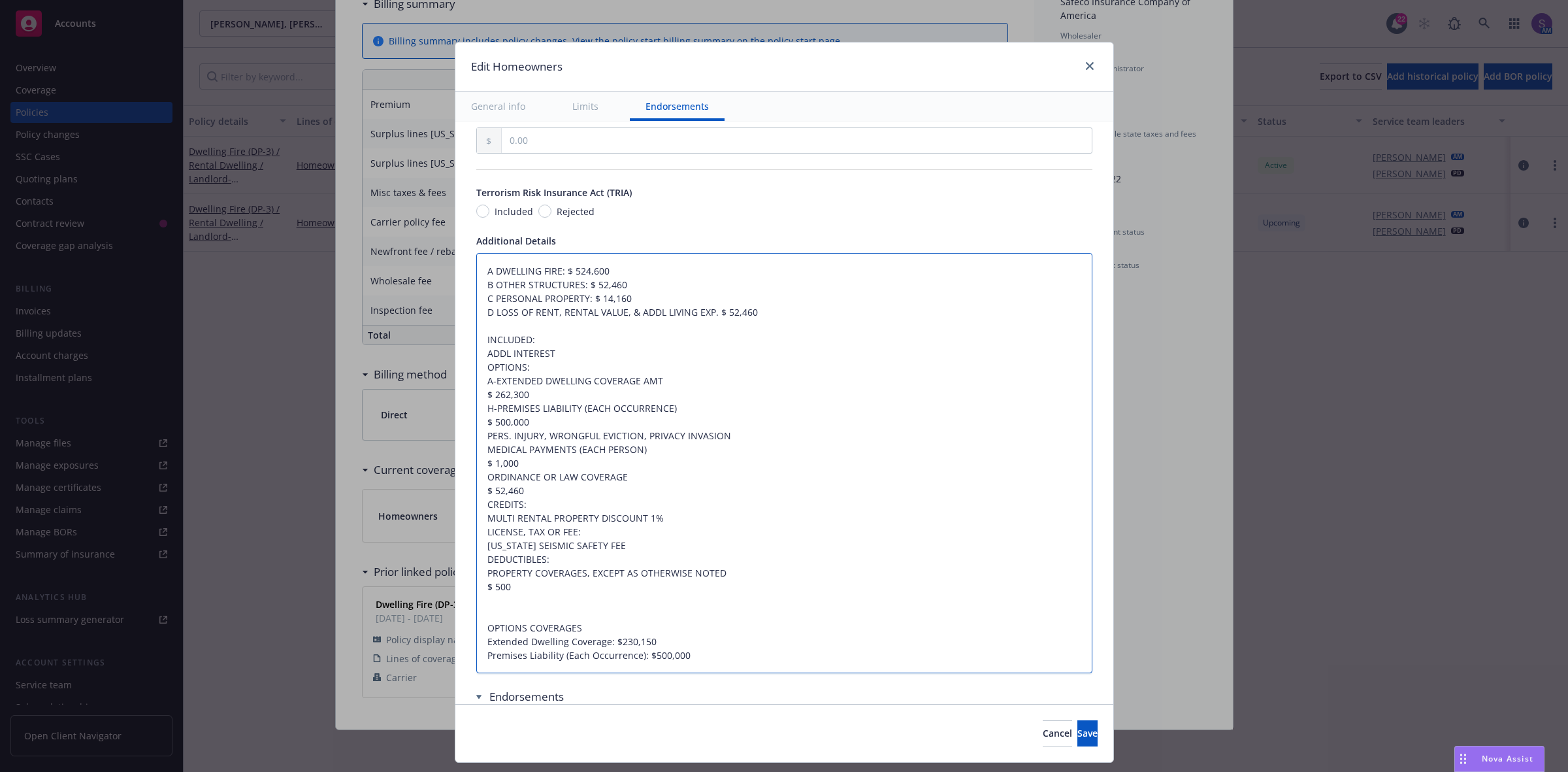
click at [476, 397] on textarea "A DWELLING FIRE: $ 524,600 B OTHER STRUCTURES: $ 52,460 C PERSONAL PROPERTY: $ …" at bounding box center [784, 463] width 616 height 421
type textarea "x"
type textarea "A DWELLING FIRE: $ 524,600 B OTHER STRUCTURES: $ 52,460 C PERSONAL PROPERTY: $ …"
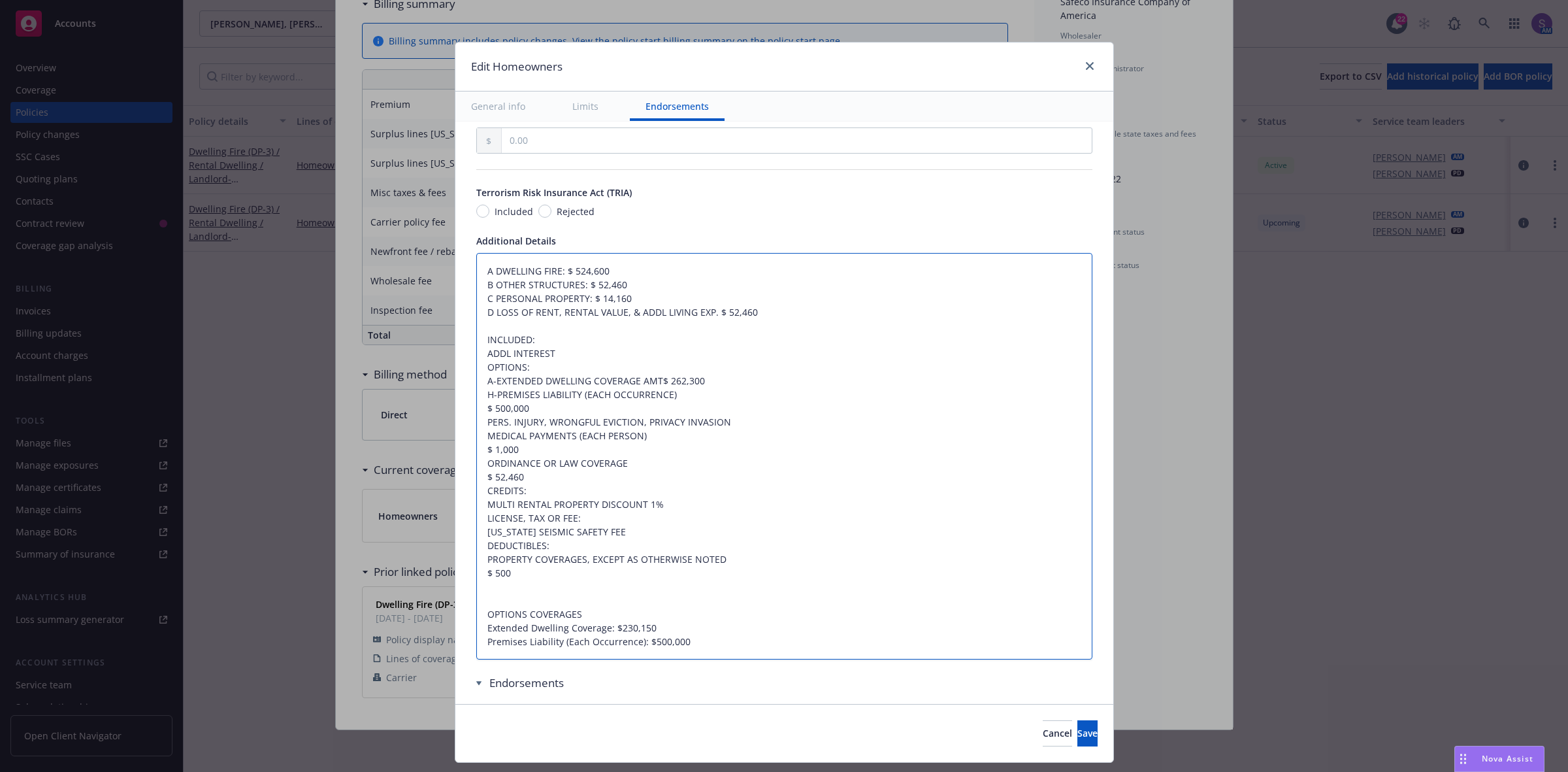
type textarea "x"
type textarea "A DWELLING FIRE: $ 524,600 B OTHER STRUCTURES: $ 52,460 C PERSONAL PROPERTY: $ …"
type textarea "x"
type textarea "A DWELLING FIRE: $ 524,600 B OTHER STRUCTURES: $ 52,460 C PERSONAL PROPERTY: $ …"
click at [476, 409] on textarea "A DWELLING FIRE: $ 524,600 B OTHER STRUCTURES: $ 52,460 C PERSONAL PROPERTY: $ …" at bounding box center [784, 456] width 616 height 407
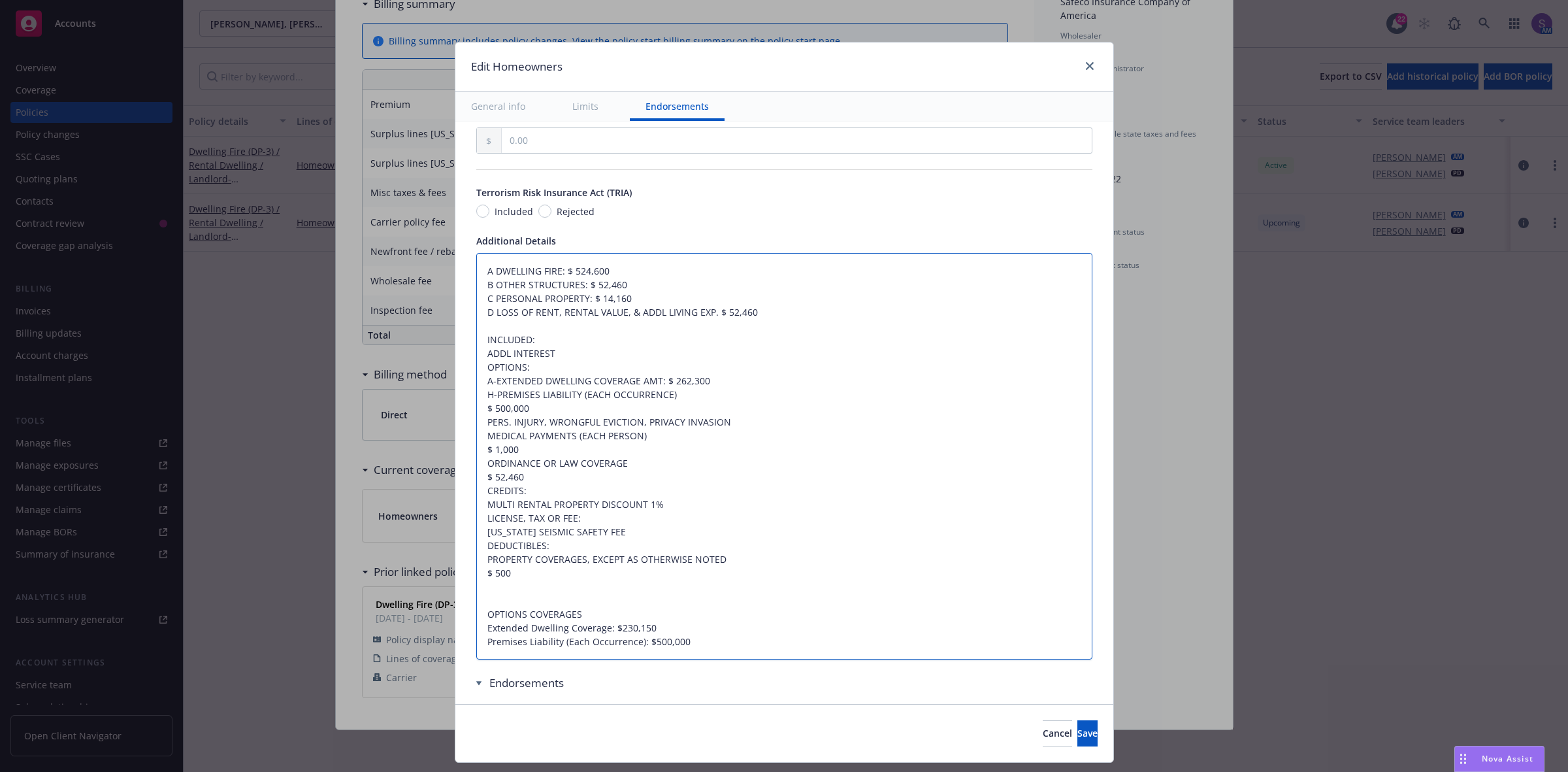
type textarea "x"
type textarea "A DWELLING FIRE: $ 524,600 B OTHER STRUCTURES: $ 52,460 C PERSONAL PROPERTY: $ …"
type textarea "x"
type textarea "A DWELLING FIRE: $ 524,600 B OTHER STRUCTURES: $ 52,460 C PERSONAL PROPERTY: $ …"
click at [476, 409] on textarea "A DWELLING FIRE: $ 524,600 B OTHER STRUCTURES: $ 52,460 C PERSONAL PROPERTY: $ …" at bounding box center [784, 456] width 616 height 407
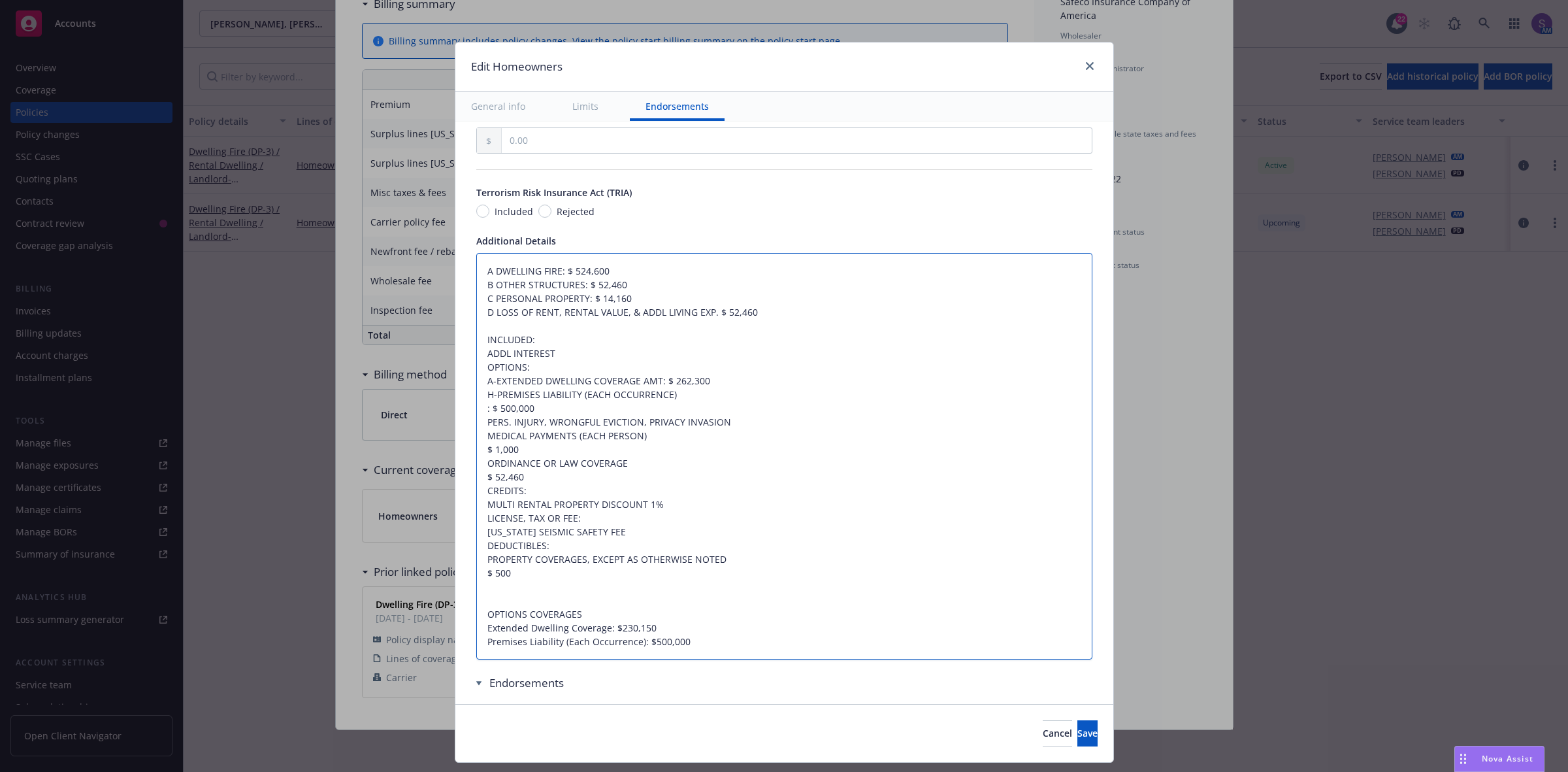
type textarea "x"
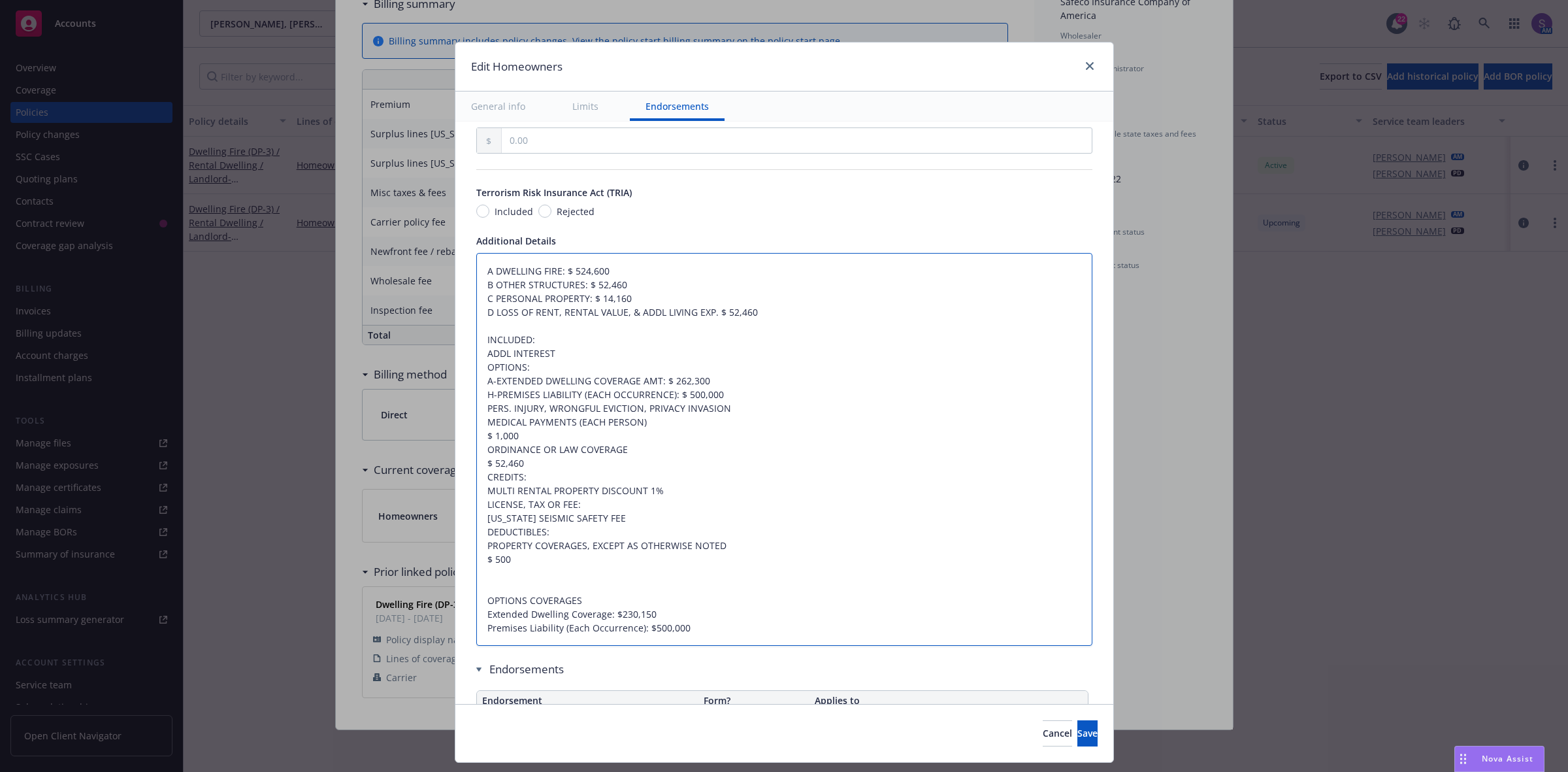
click at [495, 341] on textarea "A DWELLING FIRE: $ 524,600 B OTHER STRUCTURES: $ 52,460 C PERSONAL PROPERTY: $ …" at bounding box center [784, 449] width 616 height 393
click at [742, 403] on textarea "A DWELLING FIRE: $ 524,600 B OTHER STRUCTURES: $ 52,460 C PERSONAL PROPERTY: $ …" at bounding box center [784, 449] width 616 height 393
type textarea "A DWELLING FIRE: $ 524,600 B OTHER STRUCTURES: $ 52,460 C PERSONAL PROPERTY: $ …"
type textarea "x"
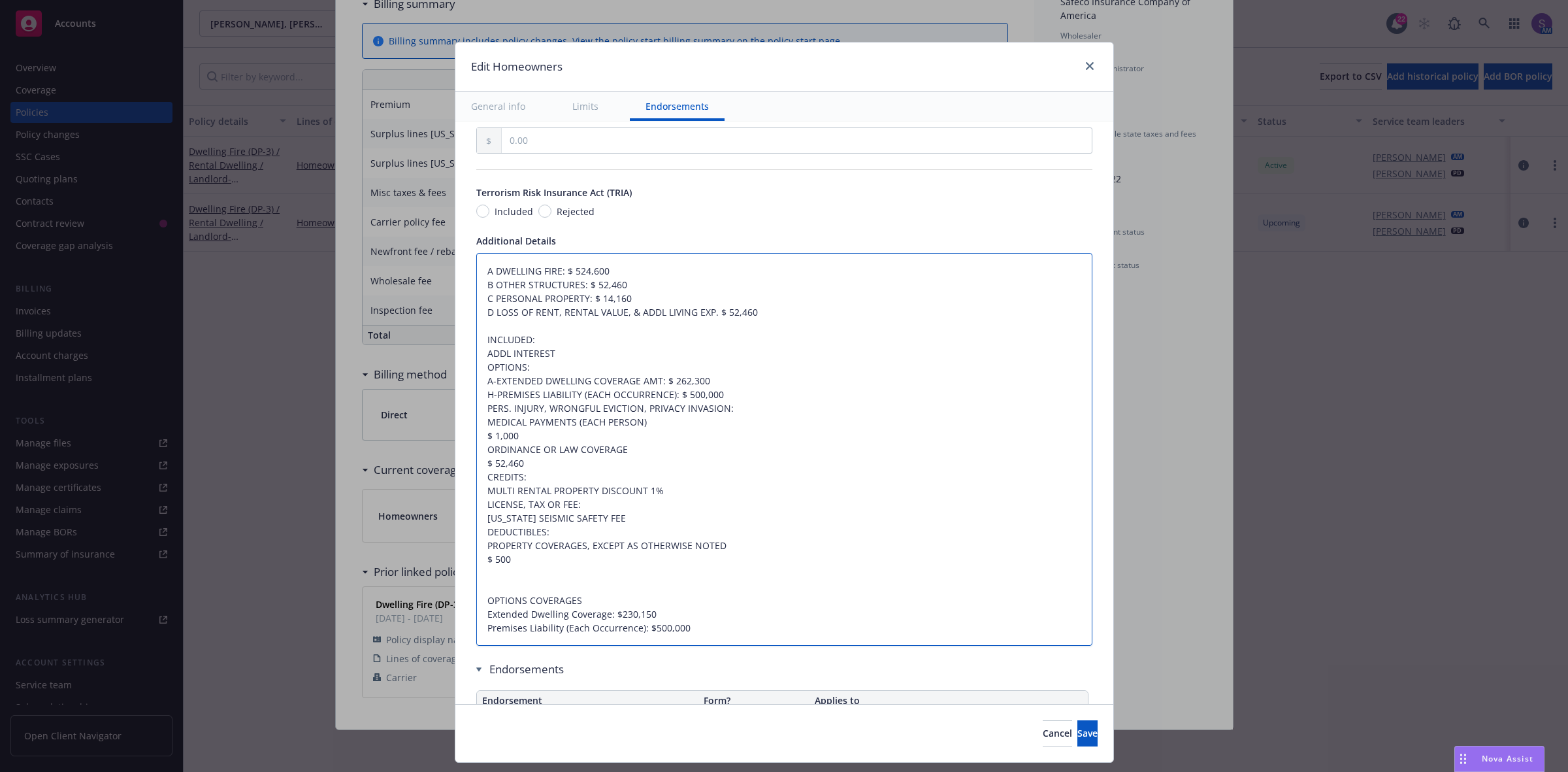
type textarea "A DWELLING FIRE: $ 524,600 B OTHER STRUCTURES: $ 52,460 C PERSONAL PROPERTY: $ …"
paste textarea "INCLUDED"
type textarea "x"
type textarea "A DWELLING FIRE: $ 524,600 B OTHER STRUCTURES: $ 52,460 C PERSONAL PROPERTY: $ …"
click at [476, 436] on textarea "A DWELLING FIRE: $ 524,600 B OTHER STRUCTURES: $ 52,460 C PERSONAL PROPERTY: $ …" at bounding box center [784, 449] width 616 height 393
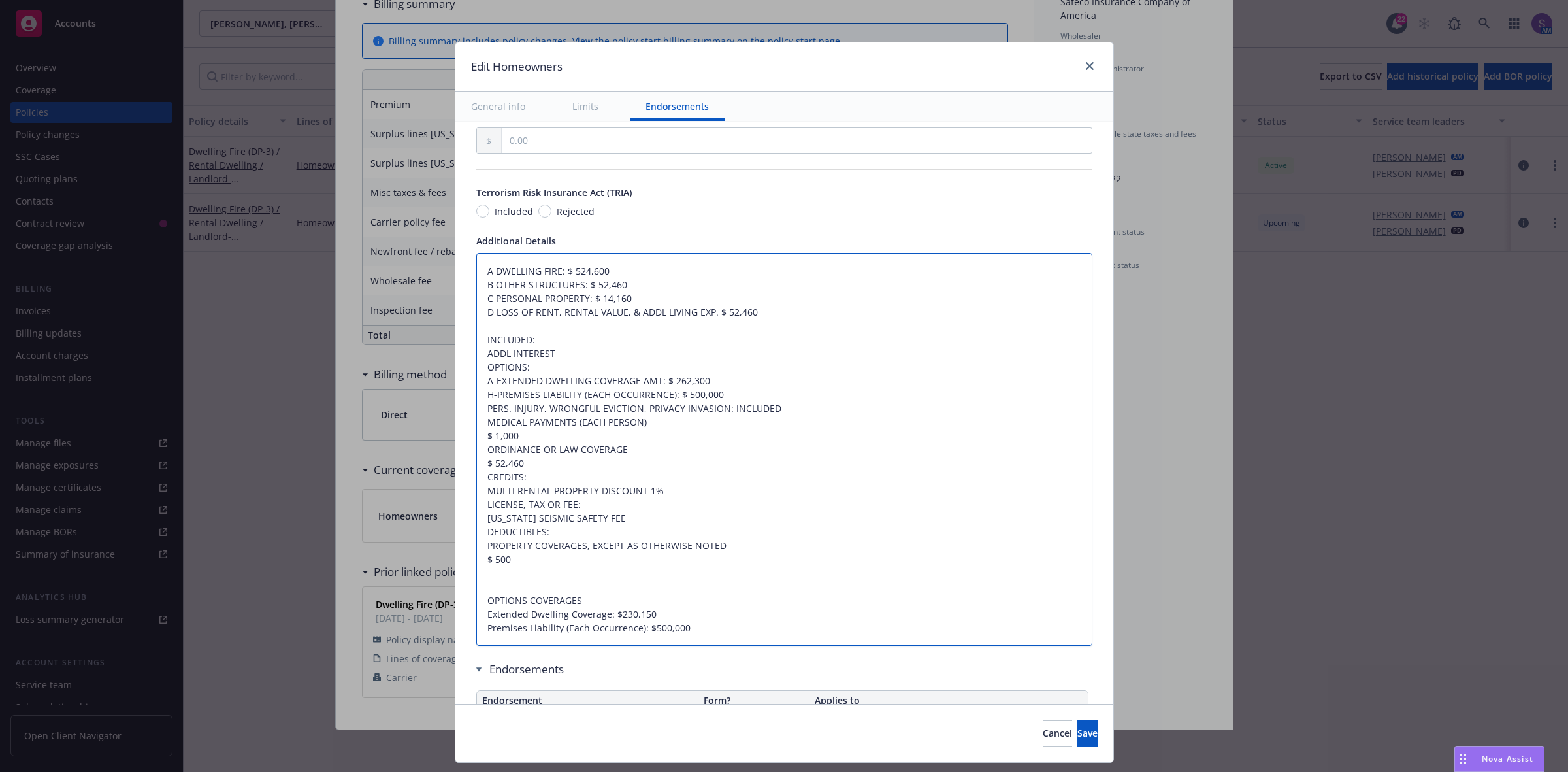
type textarea "x"
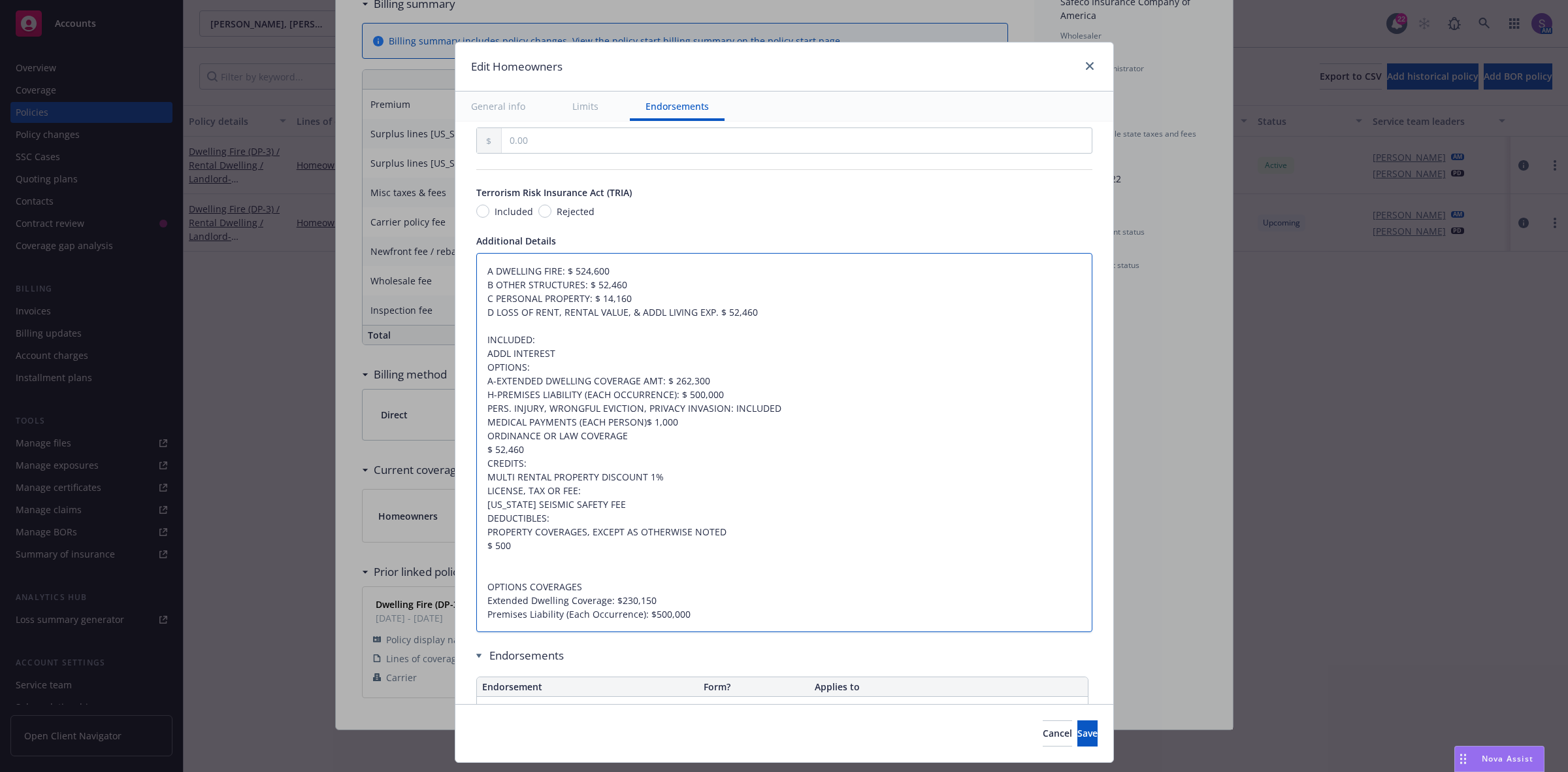
type textarea "A DWELLING FIRE: $ 524,600 B OTHER STRUCTURES: $ 52,460 C PERSONAL PROPERTY: $ …"
type textarea "x"
type textarea "A DWELLING FIRE: $ 524,600 B OTHER STRUCTURES: $ 52,460 C PERSONAL PROPERTY: $ …"
click at [476, 448] on textarea "A DWELLING FIRE: $ 524,600 B OTHER STRUCTURES: $ 52,460 C PERSONAL PROPERTY: $ …" at bounding box center [784, 442] width 616 height 380
type textarea "x"
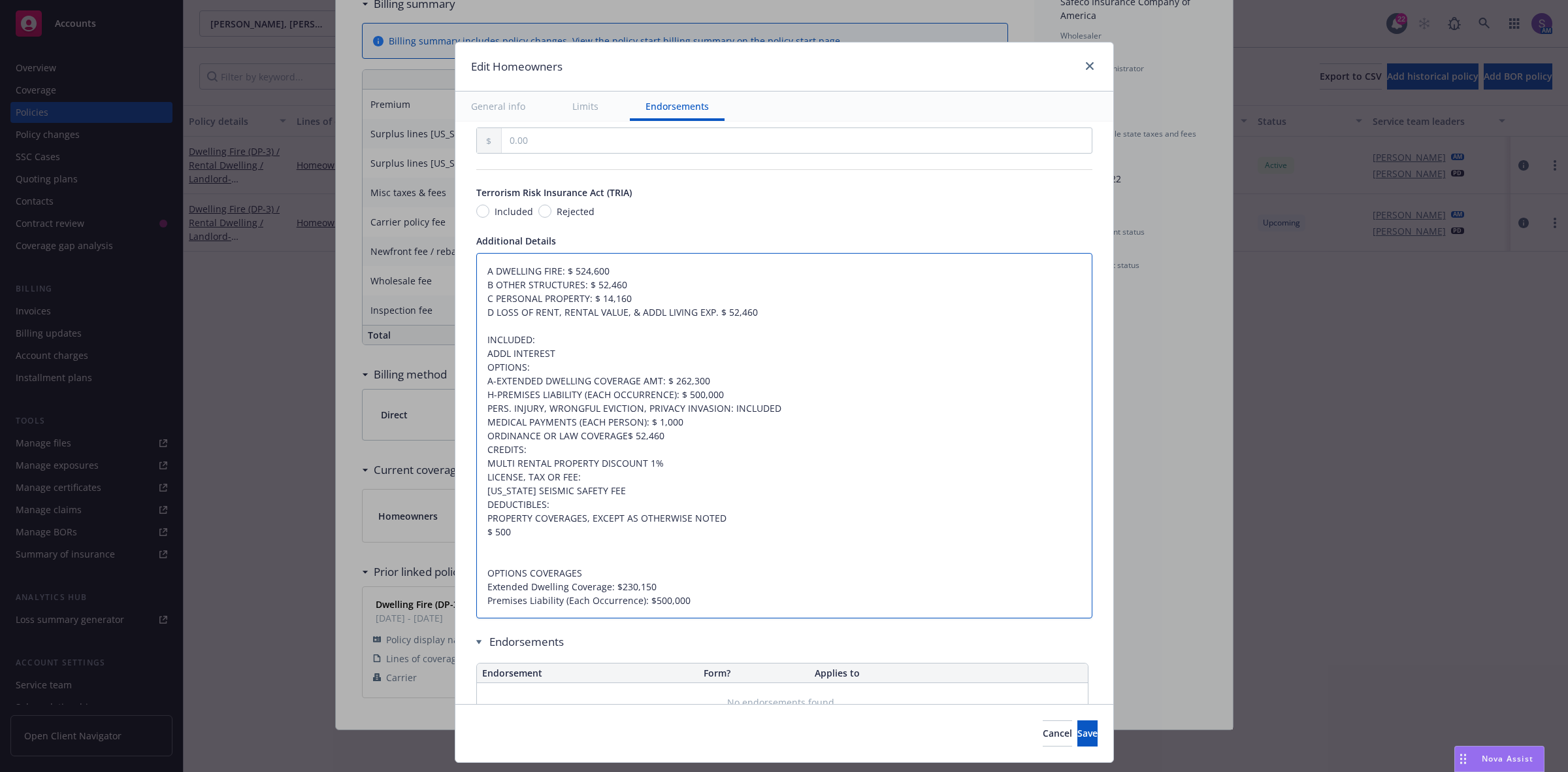
type textarea "A DWELLING FIRE: $ 524,600 B OTHER STRUCTURES: $ 52,460 C PERSONAL PROPERTY: $ …"
type textarea "x"
type textarea "A DWELLING FIRE: $ 524,600 B OTHER STRUCTURES: $ 52,460 C PERSONAL PROPERTY: $ …"
drag, startPoint x: 474, startPoint y: 452, endPoint x: 627, endPoint y: 497, distance: 159.5
click at [627, 497] on textarea "A DWELLING FIRE: $ 524,600 B OTHER STRUCTURES: $ 52,460 C PERSONAL PROPERTY: $ …" at bounding box center [784, 436] width 616 height 366
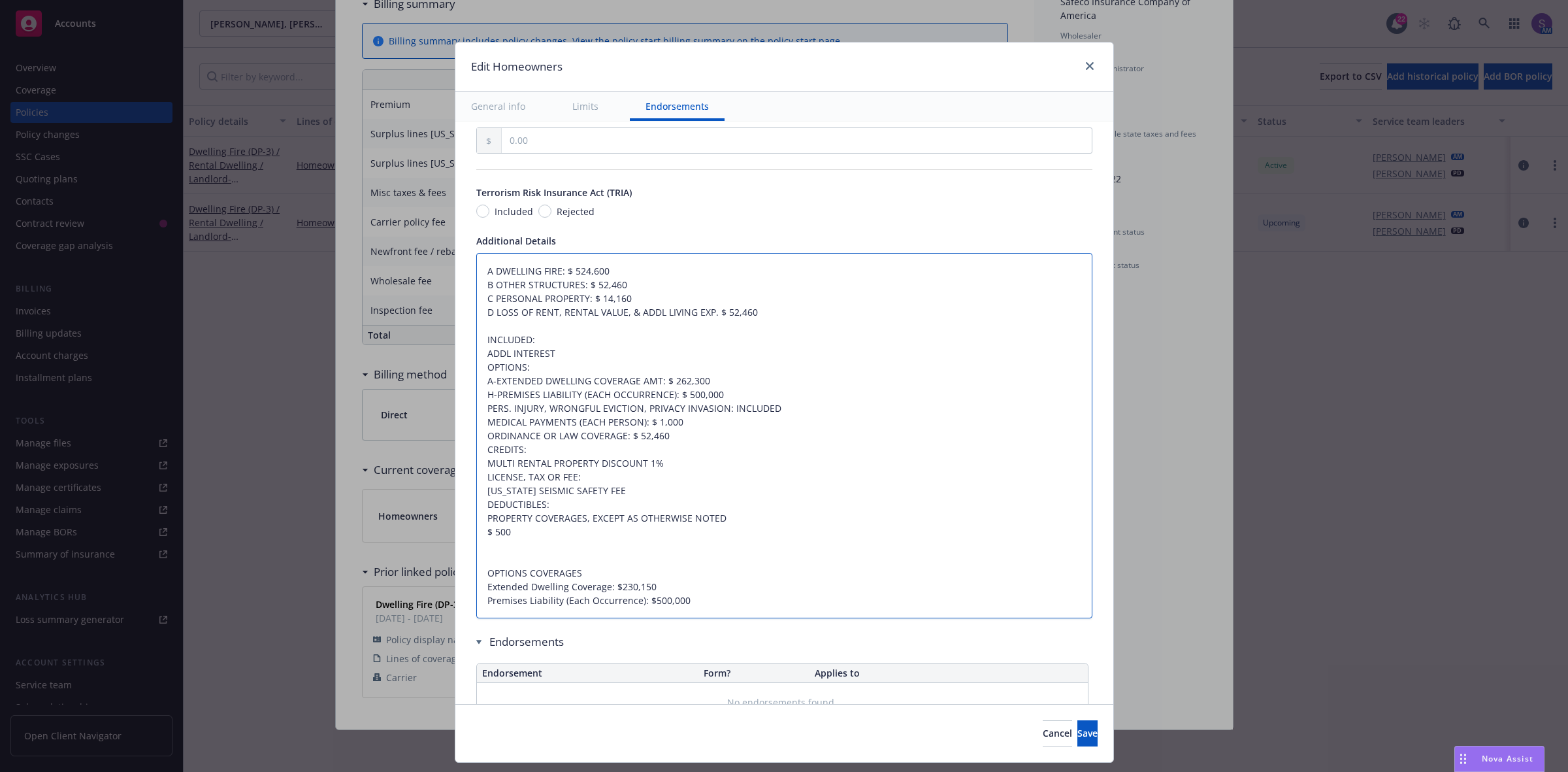
type textarea "x"
type textarea "A DWELLING FIRE: $ 524,600 B OTHER STRUCTURES: $ 52,460 C PERSONAL PROPERTY: $ …"
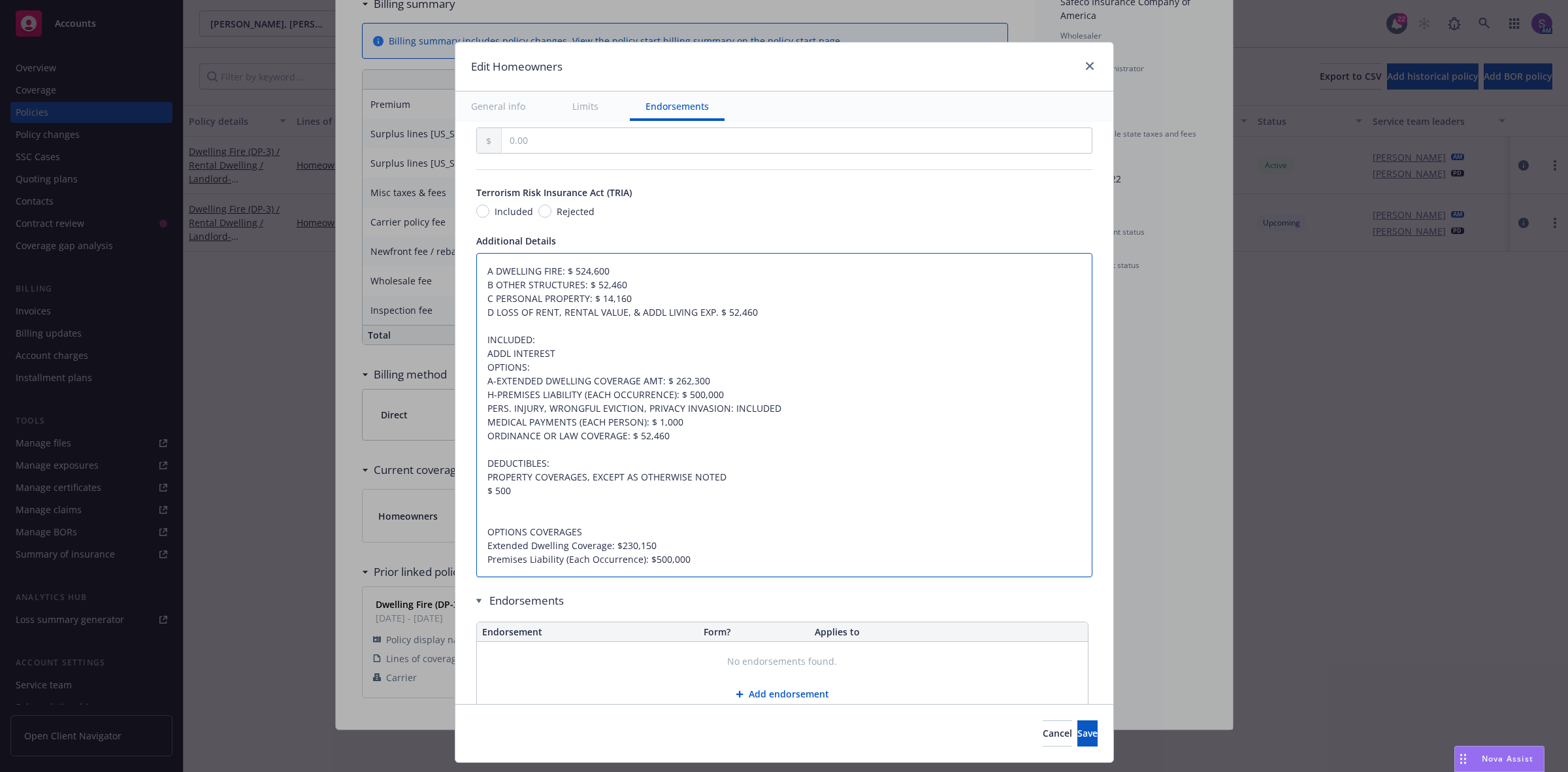
click at [478, 494] on textarea "A DWELLING FIRE: $ 524,600 B OTHER STRUCTURES: $ 52,460 C PERSONAL PROPERTY: $ …" at bounding box center [784, 415] width 616 height 325
drag, startPoint x: 472, startPoint y: 478, endPoint x: 845, endPoint y: 478, distance: 373.0
click at [845, 478] on textarea "A DWELLING FIRE: $ 524,600 B OTHER STRUCTURES: $ 52,460 C PERSONAL PROPERTY: $ …" at bounding box center [784, 415] width 616 height 325
type textarea "x"
type textarea "A DWELLING FIRE: $ 524,600 B OTHER STRUCTURES: $ 52,460 C PERSONAL PROPERTY: $ …"
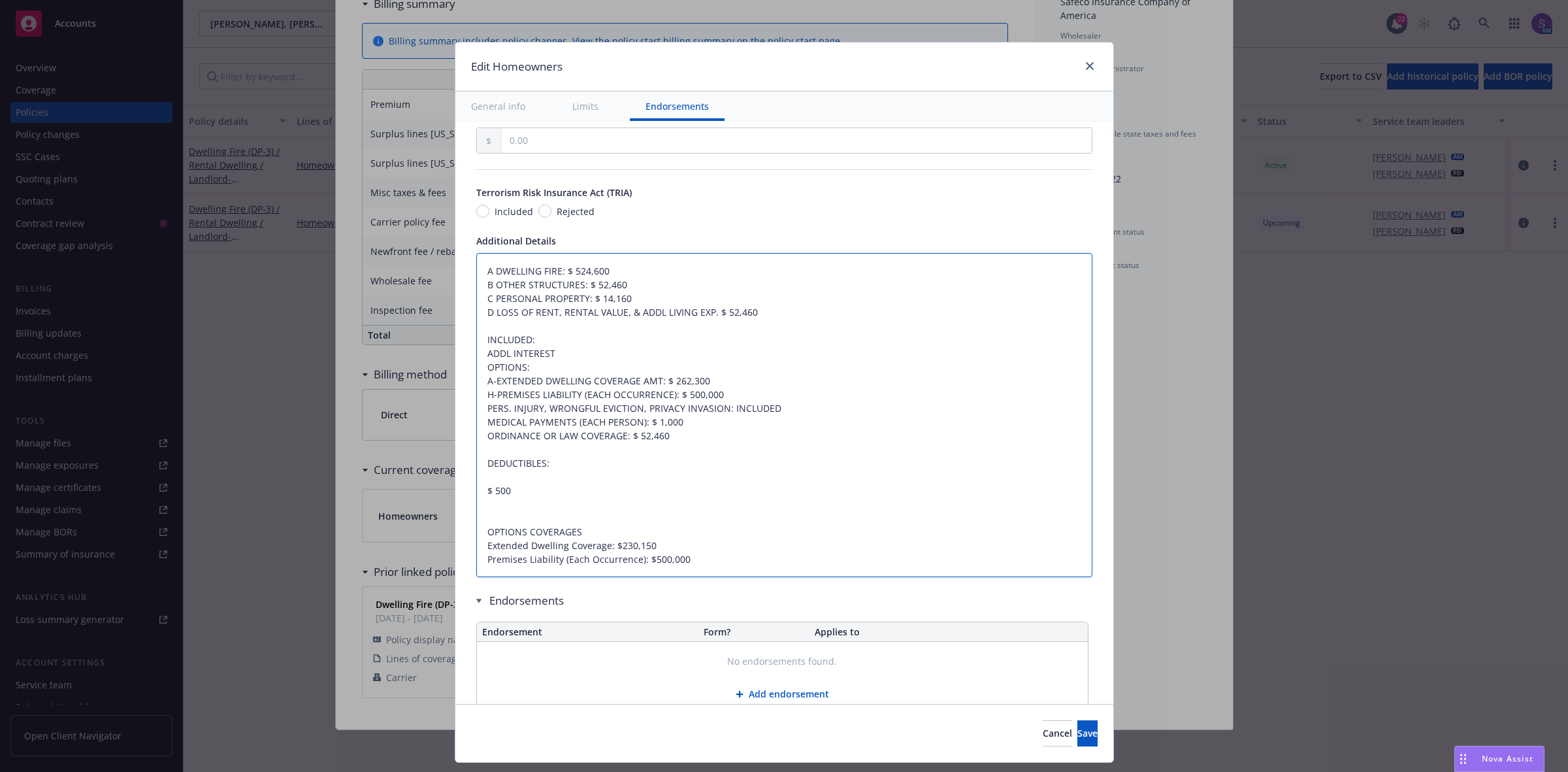
type textarea "x"
type textarea "A DWELLING FIRE: $ 524,600 B OTHER STRUCTURES: $ 52,460 C PERSONAL PROPERTY: $ …"
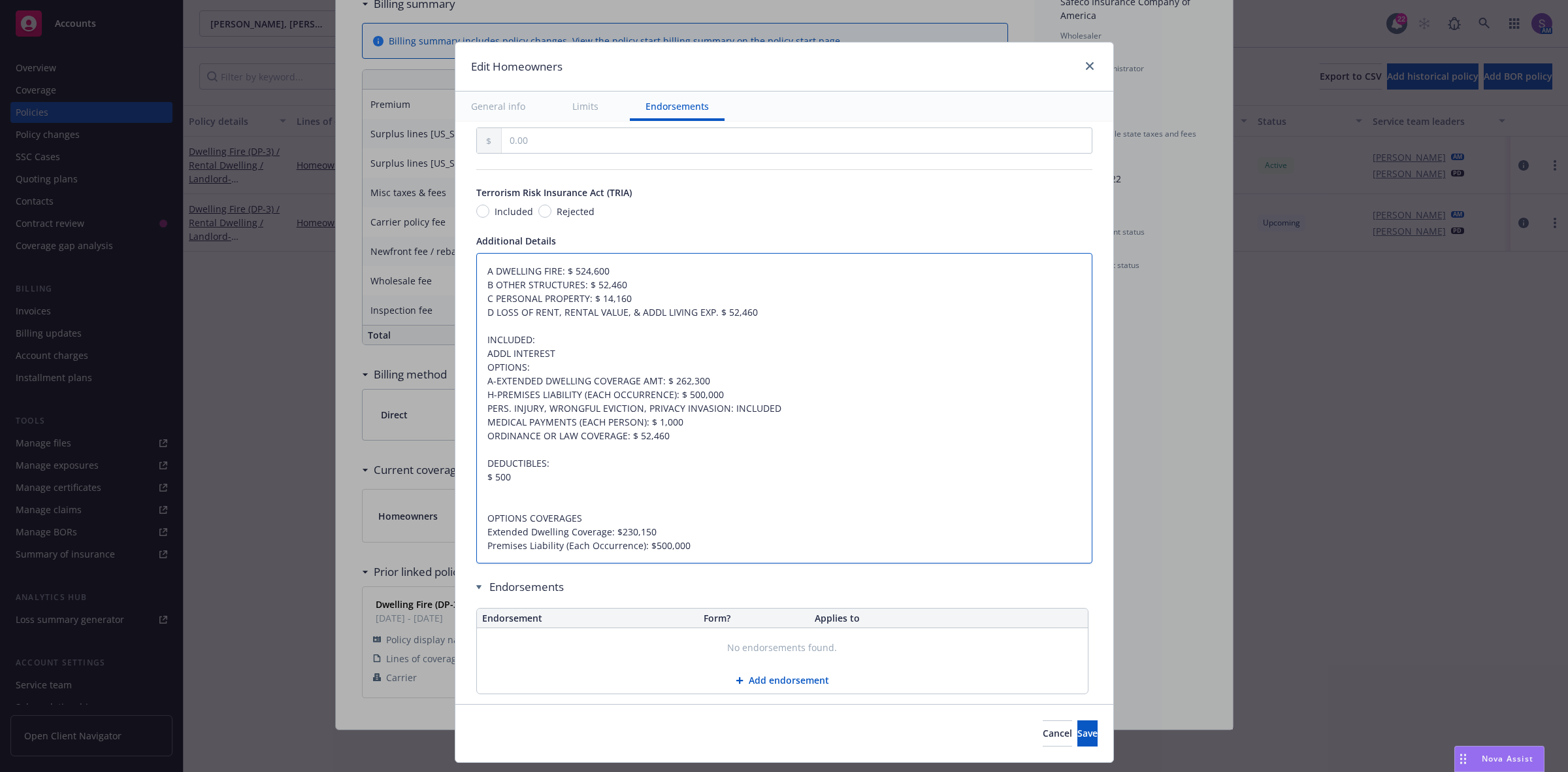
type textarea "x"
type textarea "A DWELLING FIRE: $ 524,600 B OTHER STRUCTURES: $ 52,460 C PERSONAL PROPERTY: $ …"
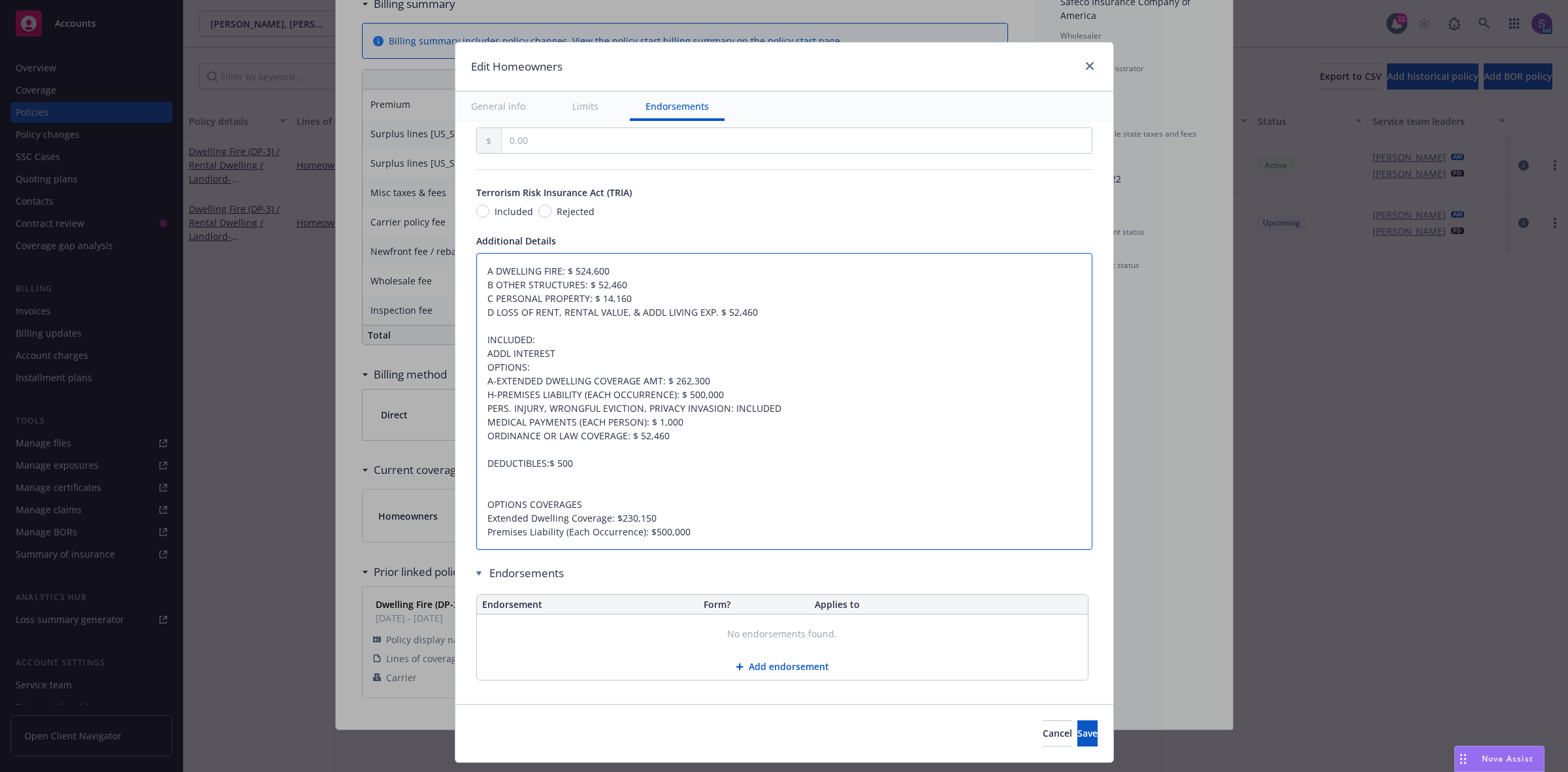
type textarea "x"
type textarea "A DWELLING FIRE: $ 524,600 B OTHER STRUCTURES: $ 52,460 C PERSONAL PROPERTY: $ …"
drag, startPoint x: 716, startPoint y: 536, endPoint x: 466, endPoint y: 479, distance: 256.4
click at [476, 479] on textarea "A DWELLING FIRE: $ 524,600 B OTHER STRUCTURES: $ 52,460 C PERSONAL PROPERTY: $ …" at bounding box center [784, 401] width 616 height 297
type textarea "x"
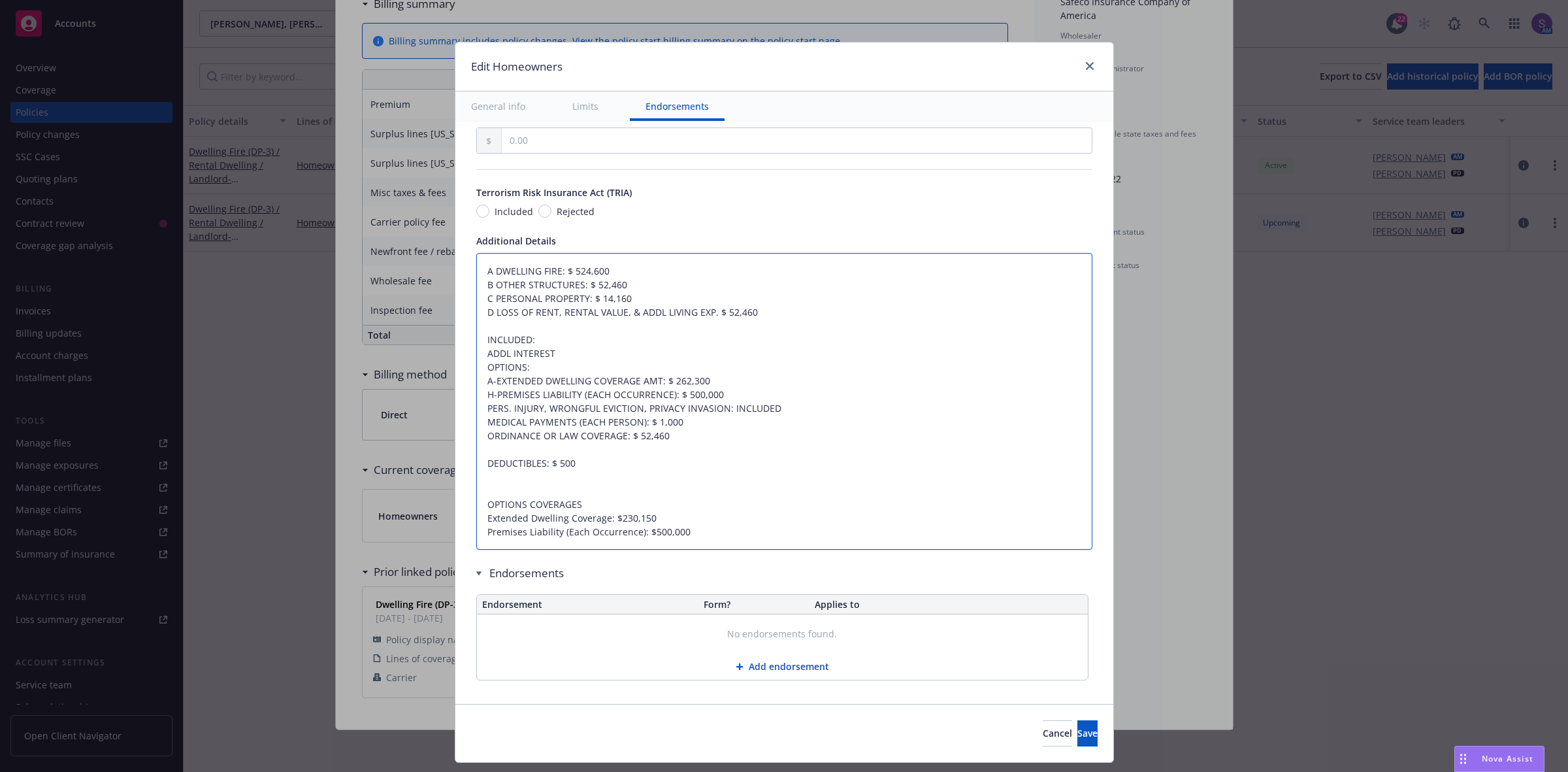
type textarea "A DWELLING FIRE: $ 524,600 B OTHER STRUCTURES: $ 52,460 C PERSONAL PROPERTY: $ …"
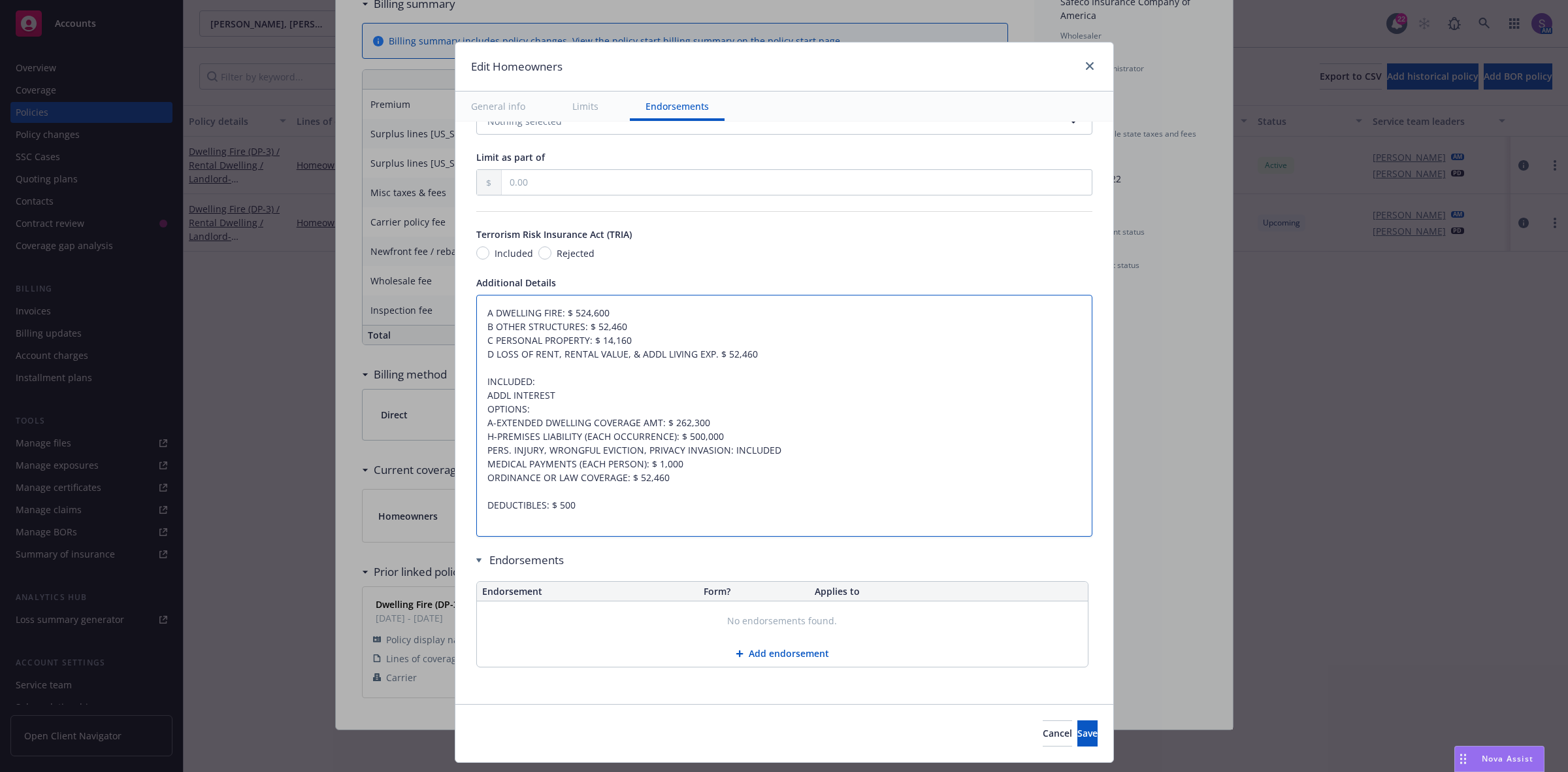
click at [530, 409] on textarea "A DWELLING FIRE: $ 524,600 B OTHER STRUCTURES: $ 52,460 C PERSONAL PROPERTY: $ …" at bounding box center [784, 416] width 616 height 242
click at [531, 409] on textarea "A DWELLING FIRE: $ 524,600 B OTHER STRUCTURES: $ 52,460 C PERSONAL PROPERTY: $ …" at bounding box center [784, 416] width 616 height 242
click at [554, 393] on textarea "A DWELLING FIRE: $ 524,600 B OTHER STRUCTURES: $ 52,460 C PERSONAL PROPERTY: $ …" at bounding box center [784, 416] width 616 height 242
type textarea "x"
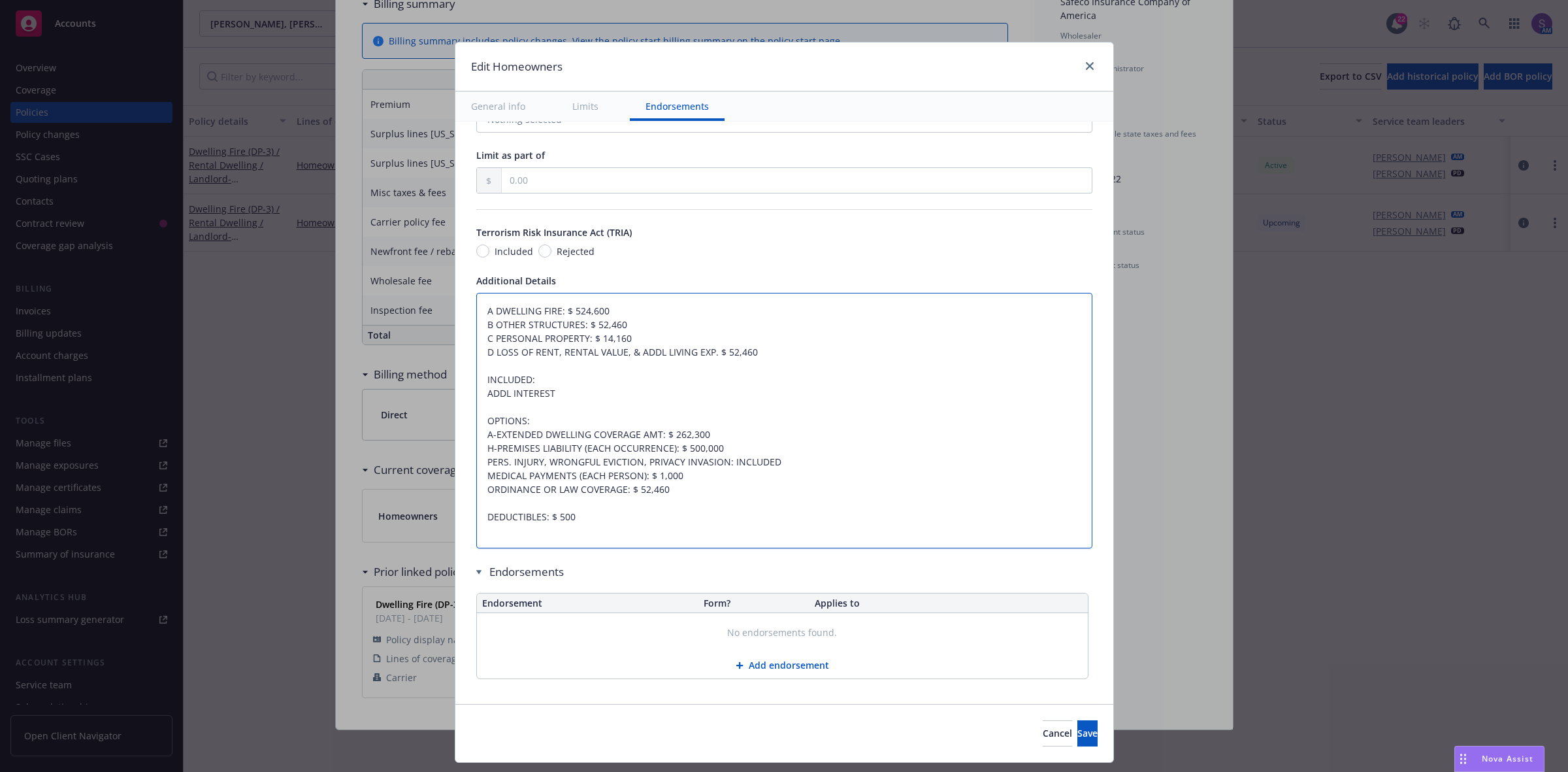
scroll to position [743, 0]
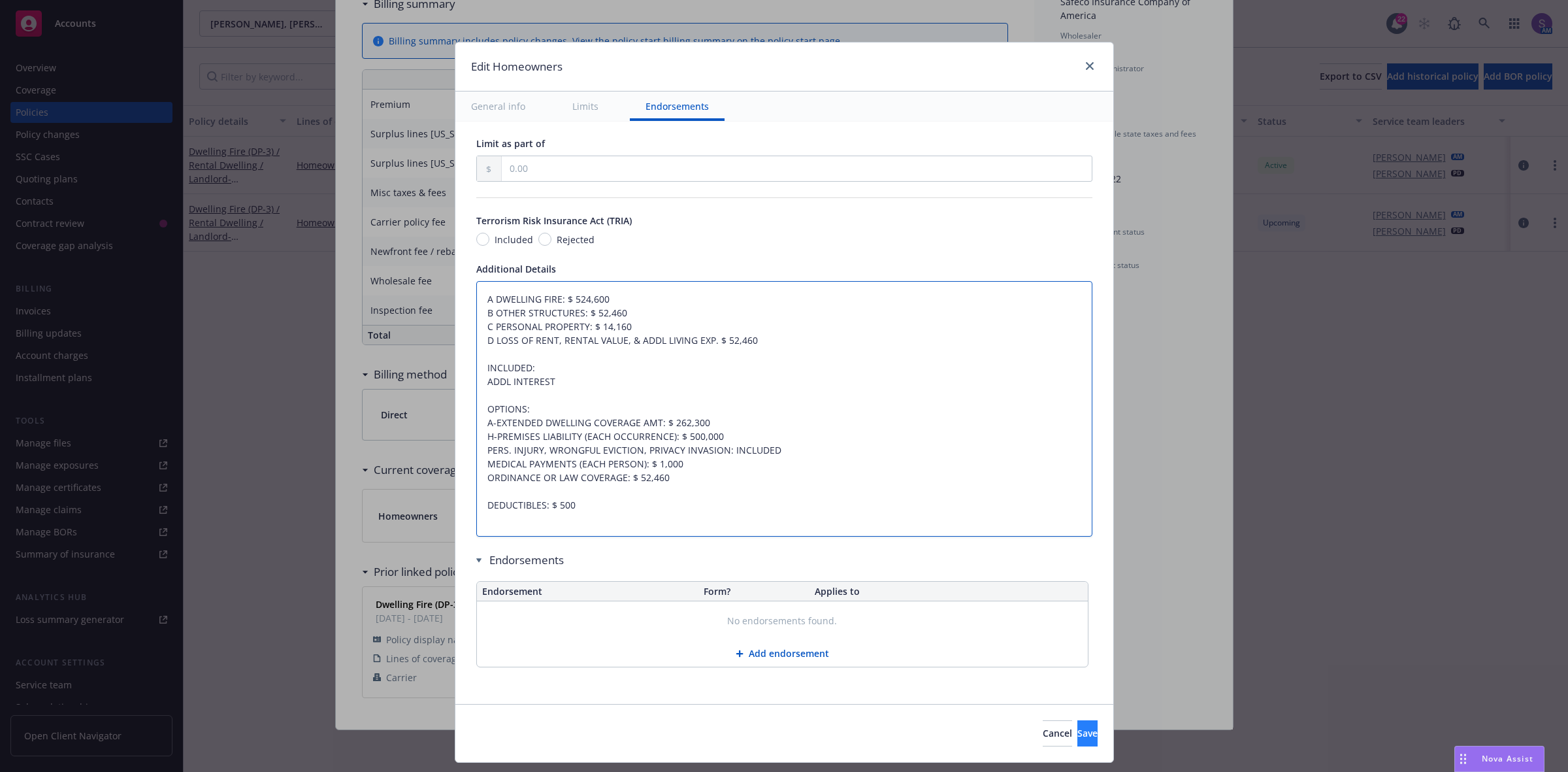
type textarea "A DWELLING FIRE: $ 524,600 B OTHER STRUCTURES: $ 52,460 C PERSONAL PROPERTY: $ …"
click at [1078, 737] on span "Save" at bounding box center [1088, 732] width 21 height 12
type textarea "x"
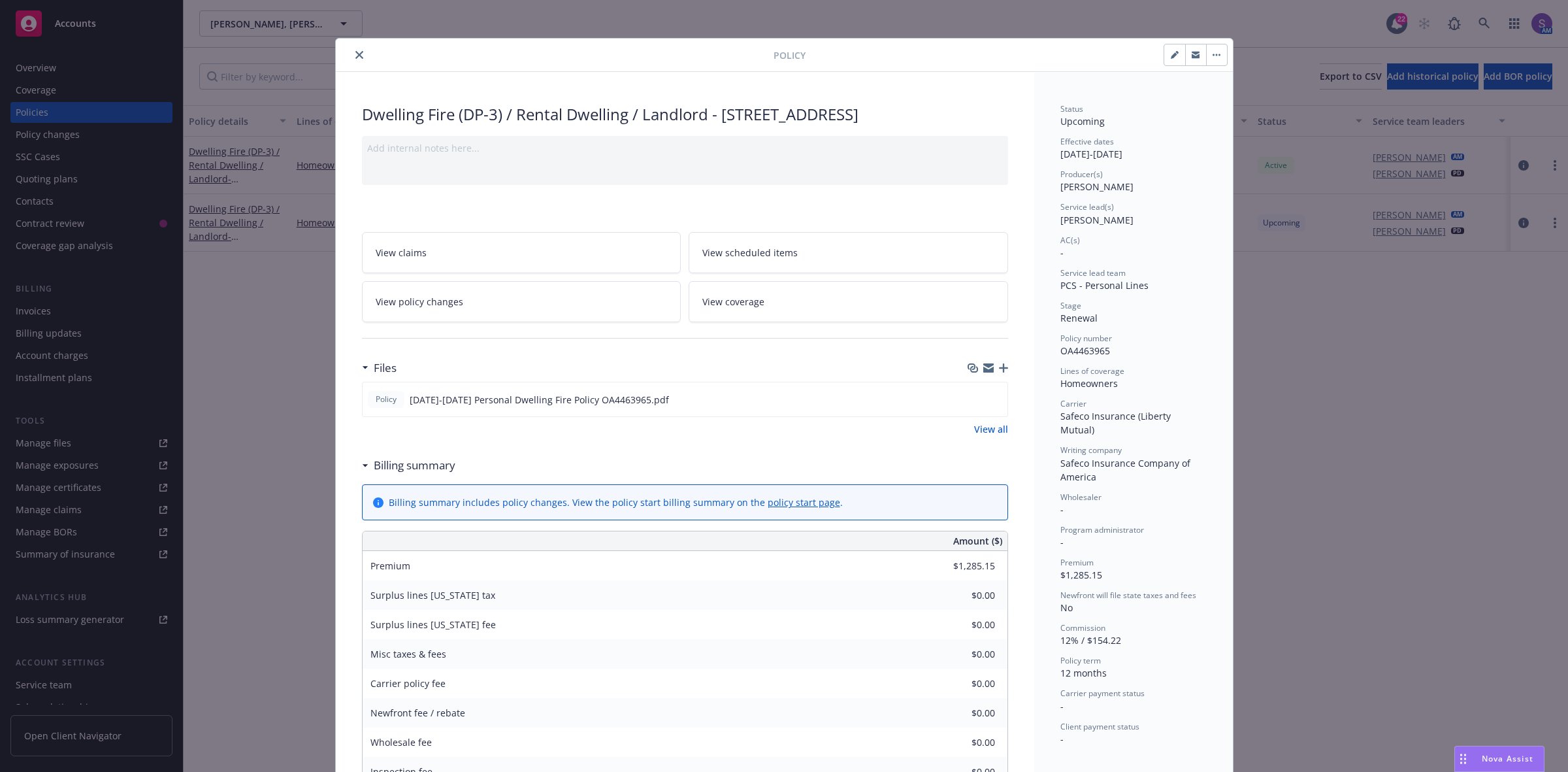
scroll to position [0, 0]
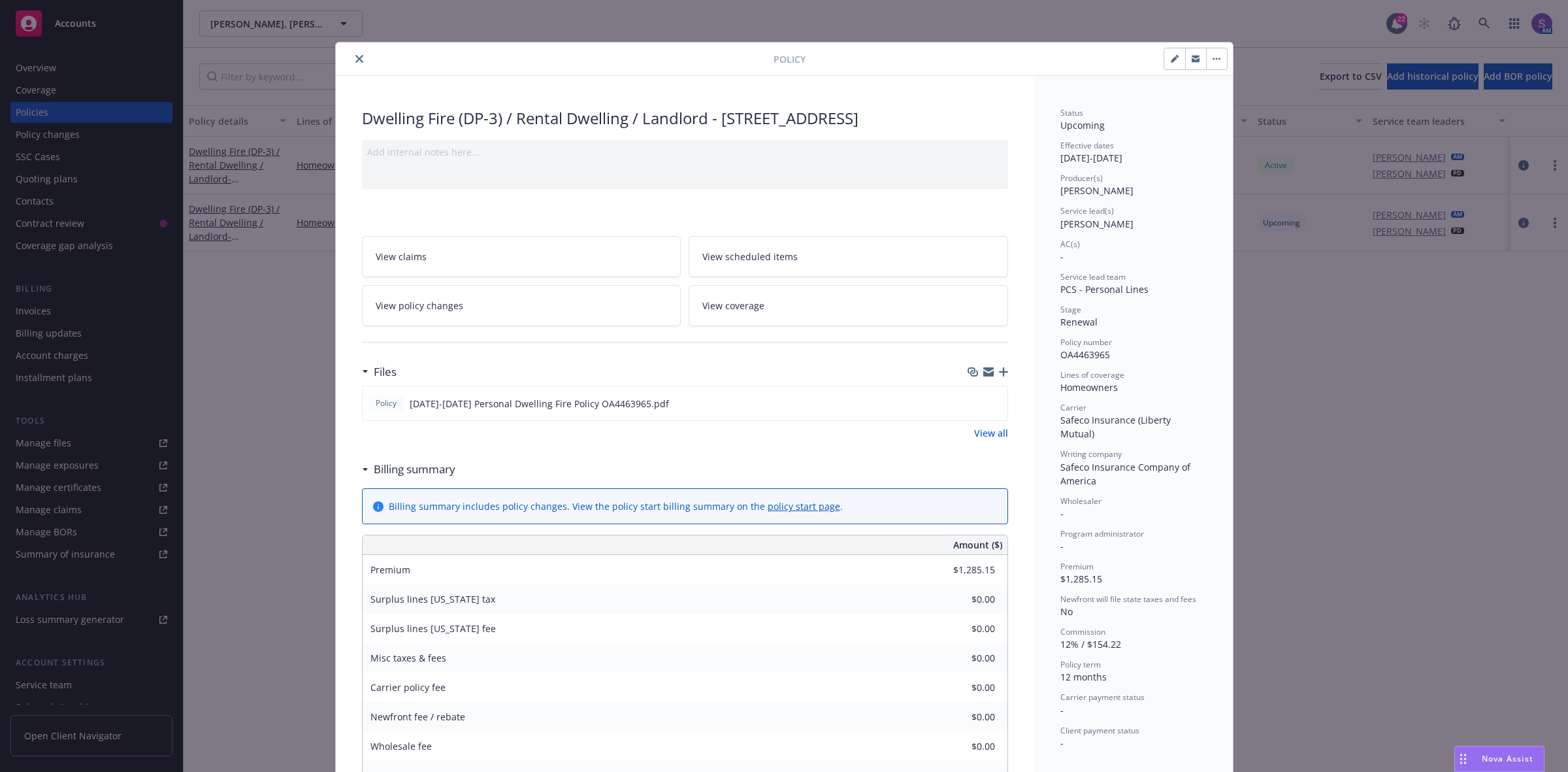
click at [355, 60] on icon "close" at bounding box center [359, 59] width 8 height 8
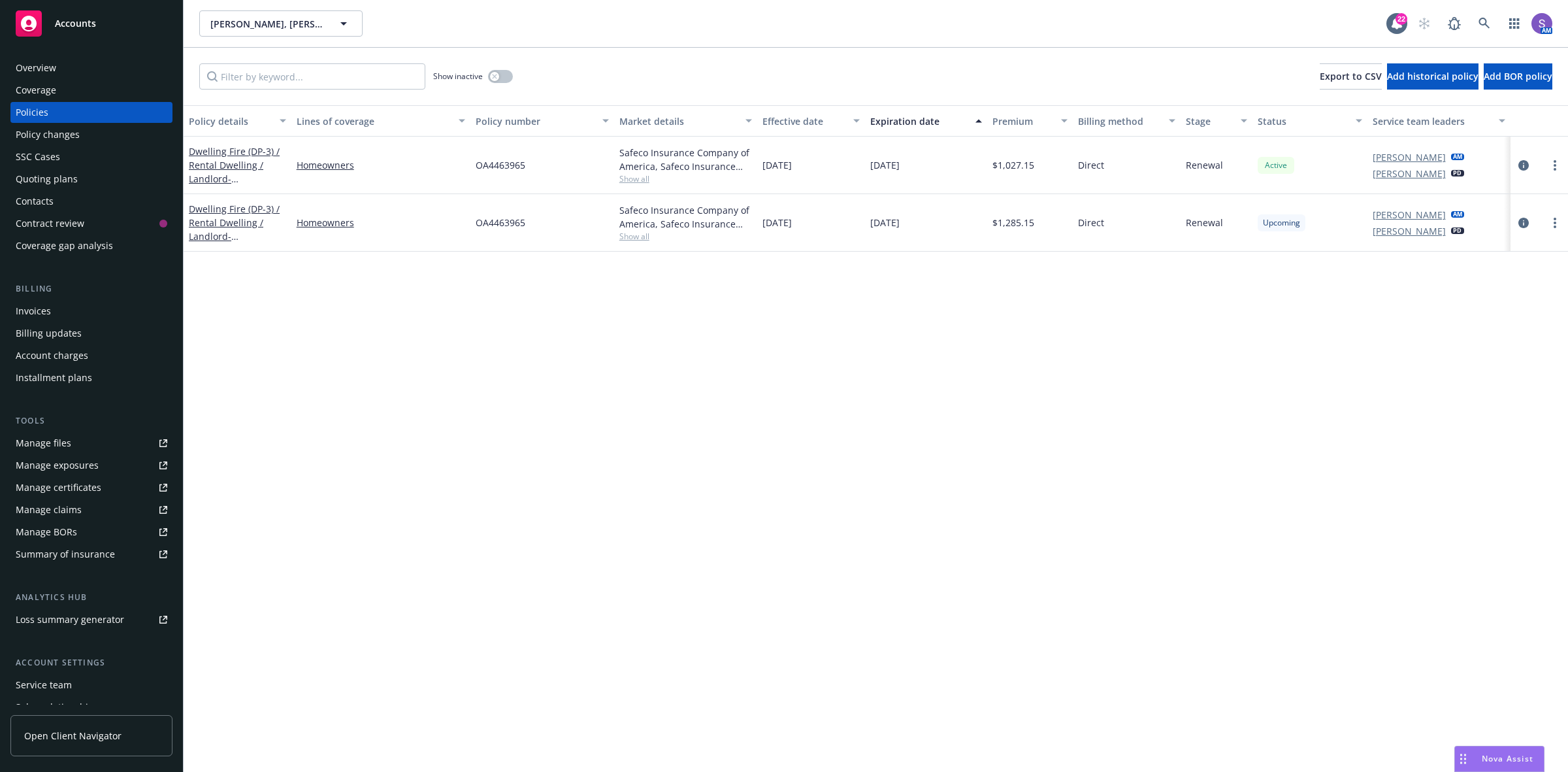
click at [24, 154] on div "SSC Cases" at bounding box center [38, 157] width 44 height 21
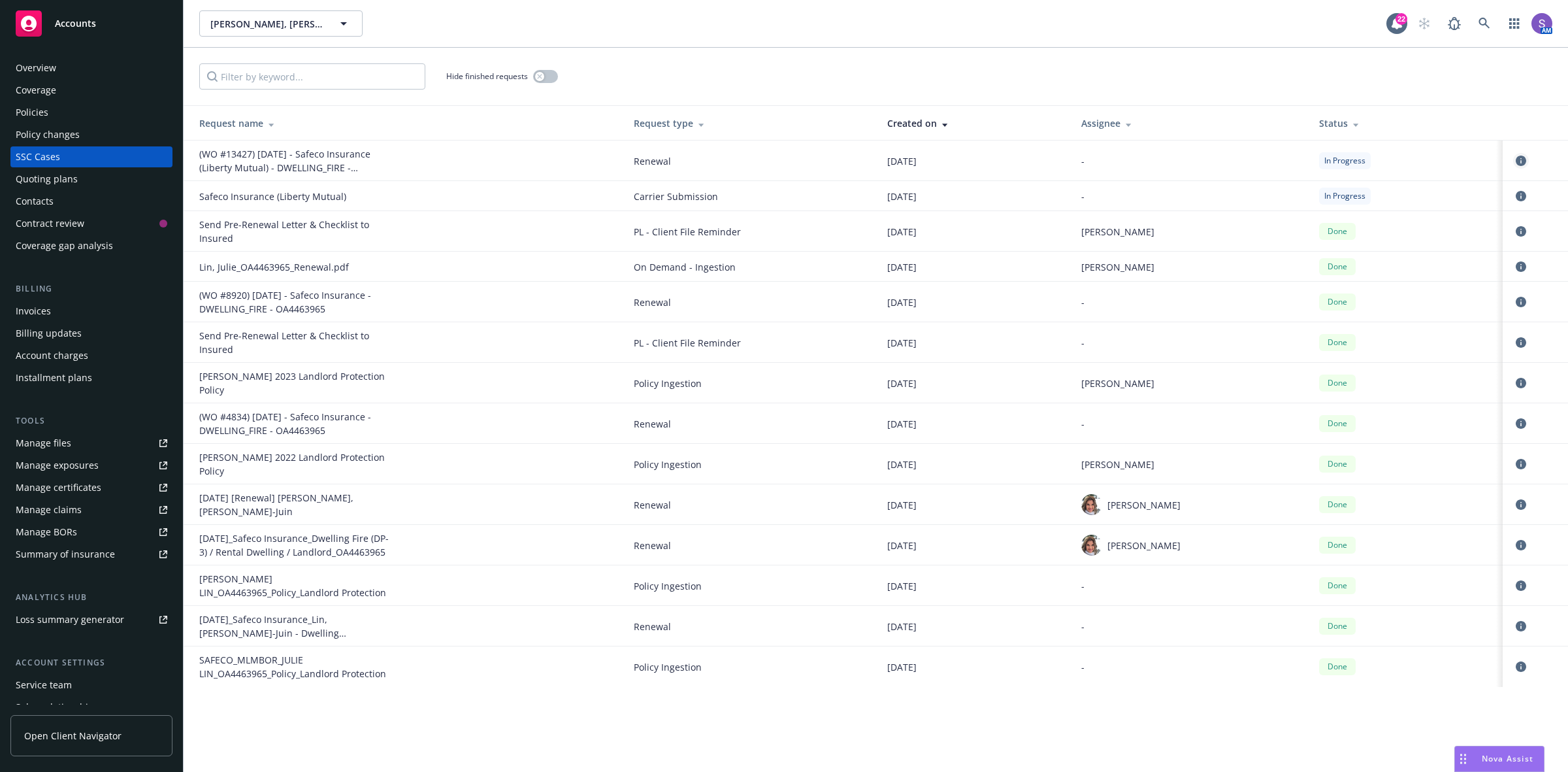
click at [1517, 162] on icon "circleInformation" at bounding box center [1521, 161] width 11 height 11
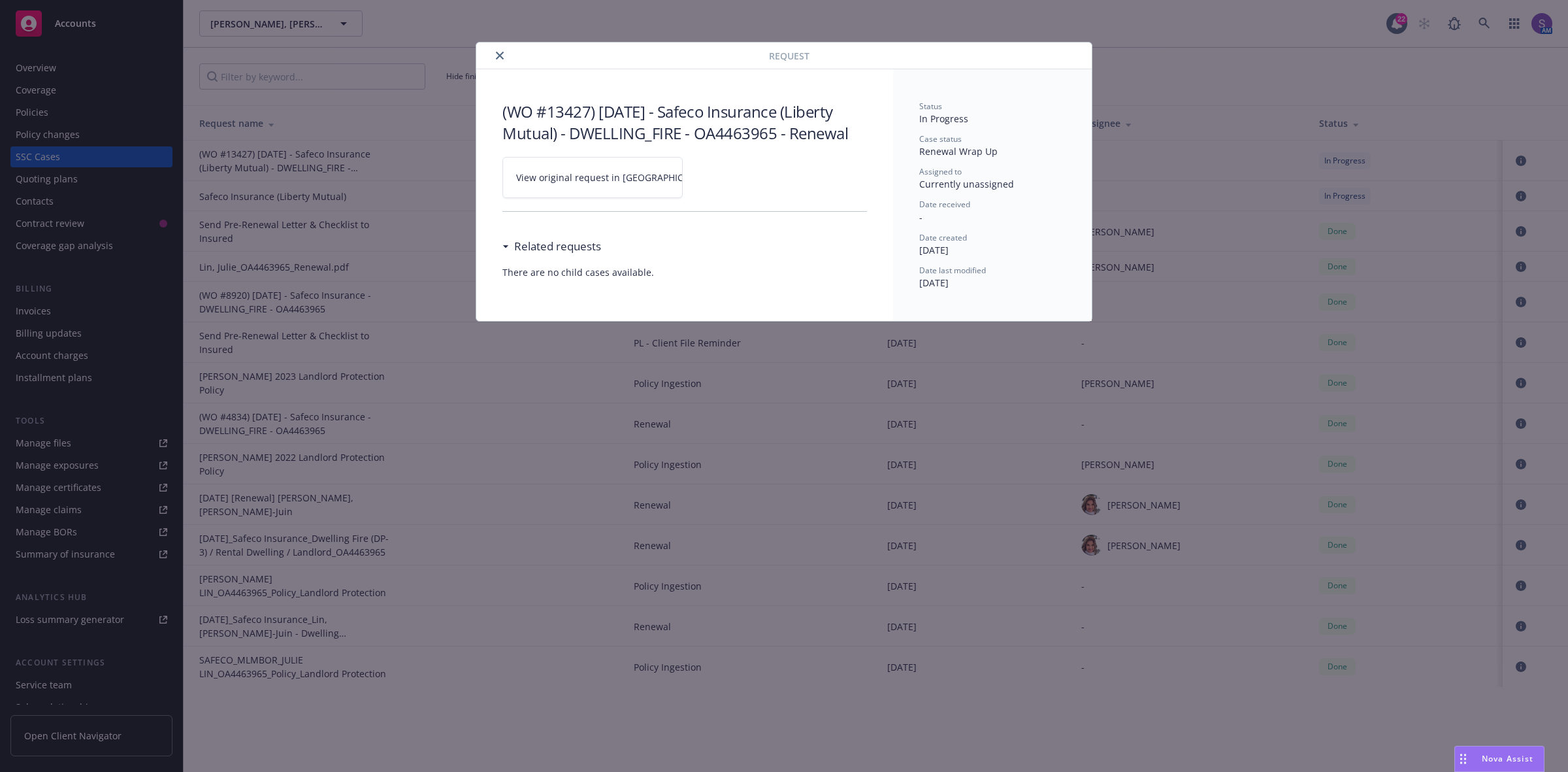
click at [583, 174] on span "View original request in [GEOGRAPHIC_DATA]" at bounding box center [615, 177] width 198 height 14
click at [589, 175] on span "View original request in [GEOGRAPHIC_DATA]" at bounding box center [615, 177] width 198 height 14
